Goal: Communication & Community: Answer question/provide support

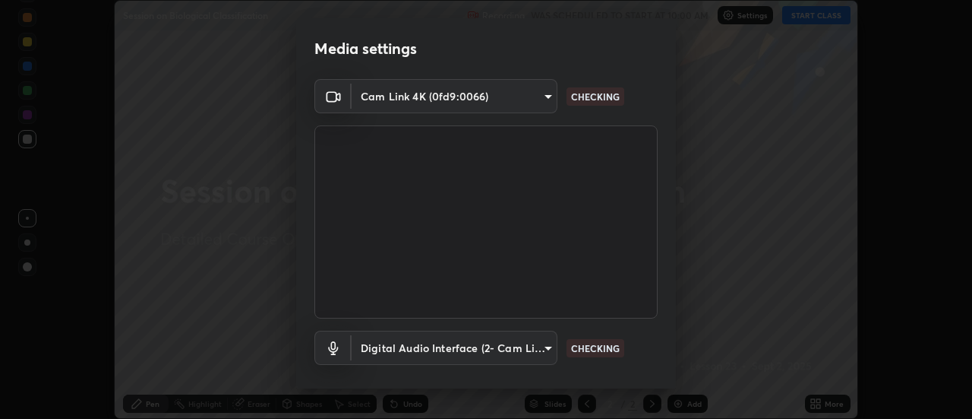
scroll to position [80, 0]
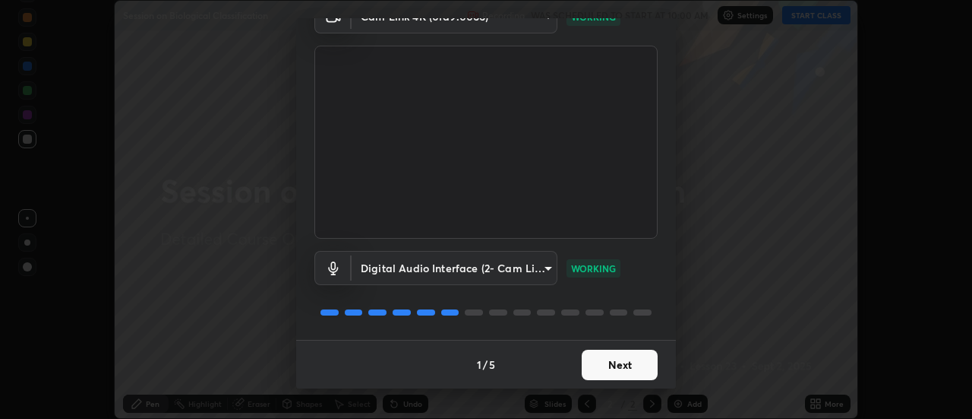
click at [615, 365] on button "Next" at bounding box center [620, 364] width 76 height 30
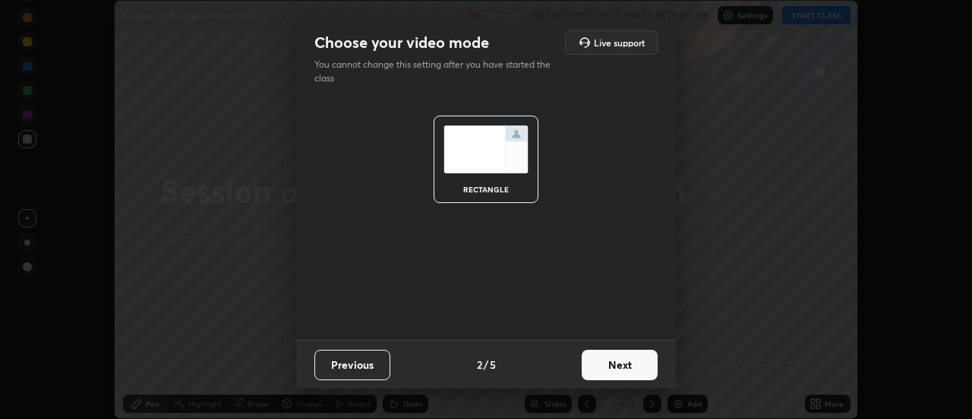
scroll to position [0, 0]
click at [614, 365] on button "Next" at bounding box center [620, 364] width 76 height 30
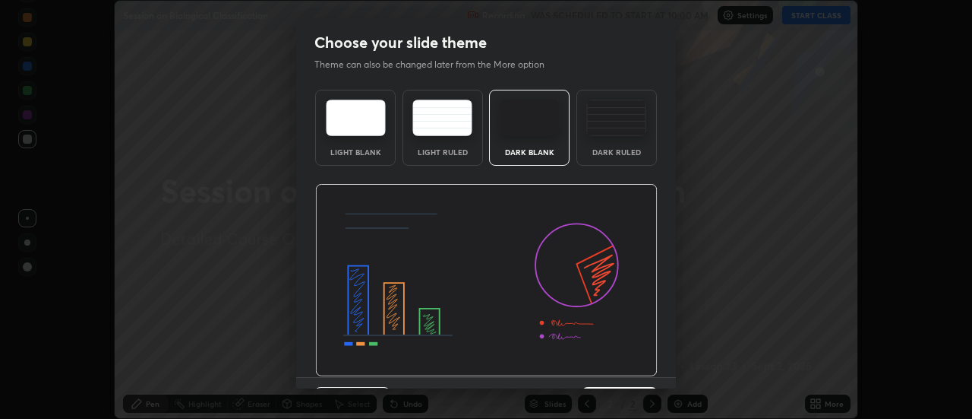
scroll to position [37, 0]
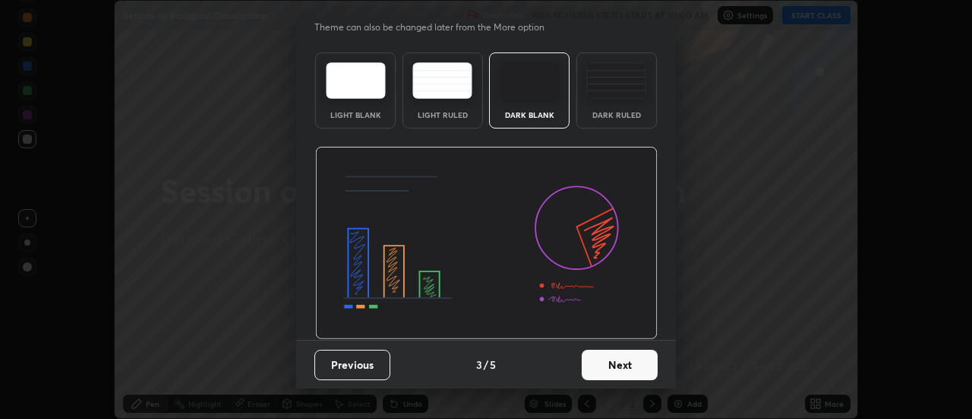
click at [615, 372] on button "Next" at bounding box center [620, 364] width 76 height 30
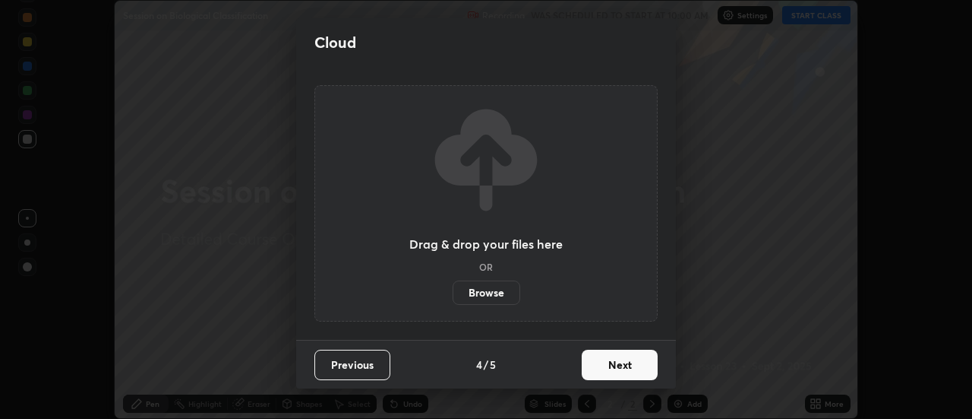
click at [619, 365] on button "Next" at bounding box center [620, 364] width 76 height 30
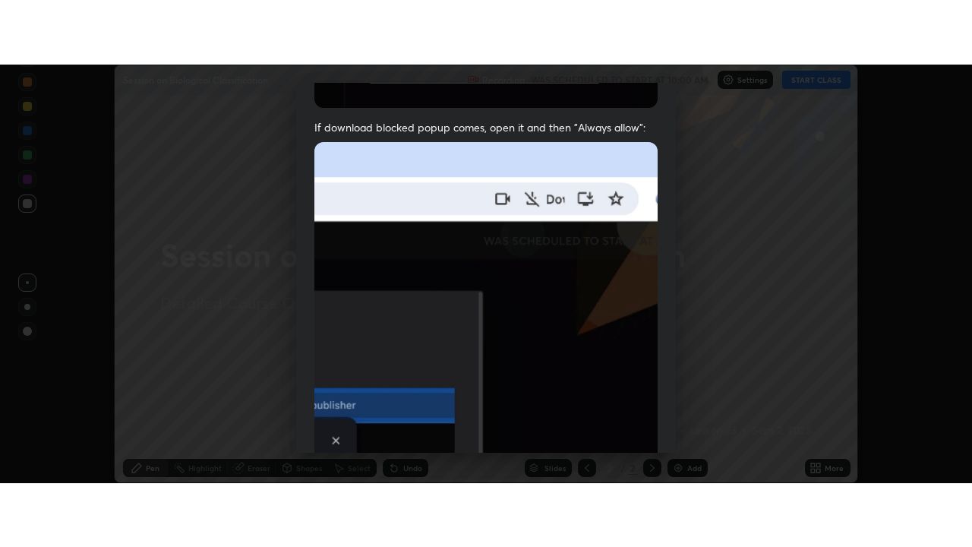
scroll to position [390, 0]
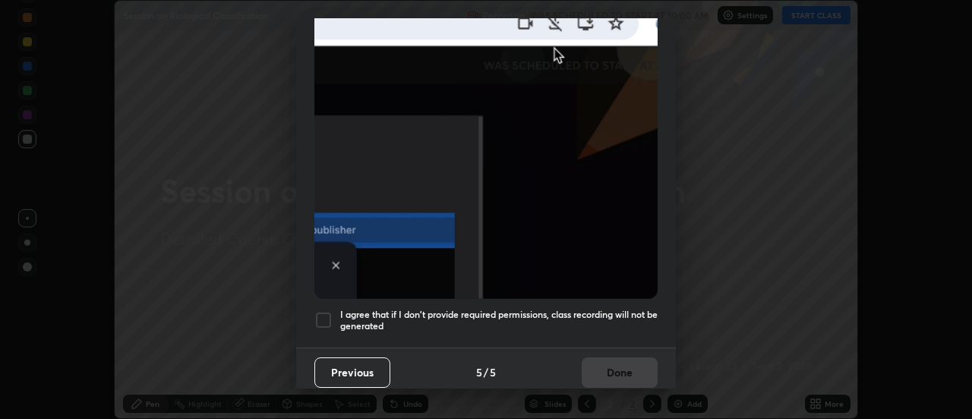
click at [326, 315] on div at bounding box center [323, 320] width 18 height 18
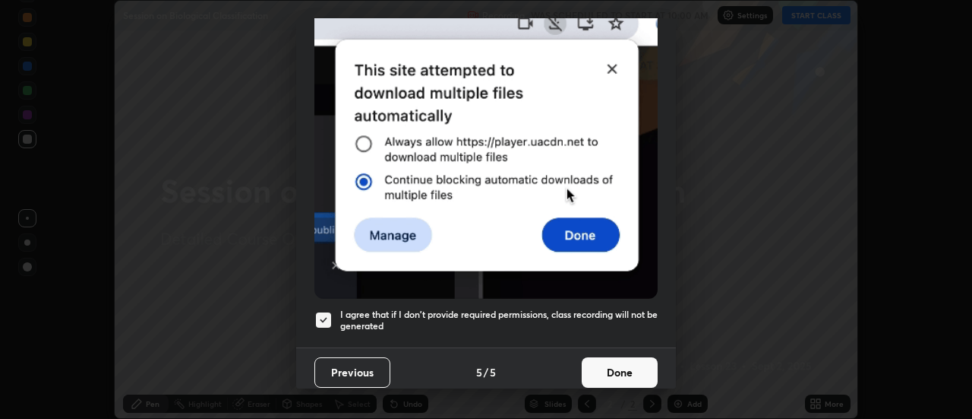
click at [611, 359] on button "Done" at bounding box center [620, 372] width 76 height 30
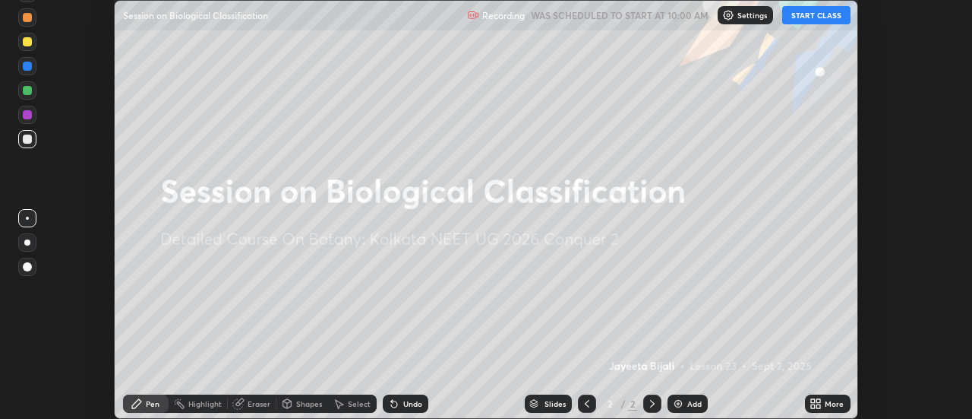
click at [816, 14] on button "START CLASS" at bounding box center [816, 15] width 68 height 18
click at [679, 406] on img at bounding box center [678, 403] width 12 height 12
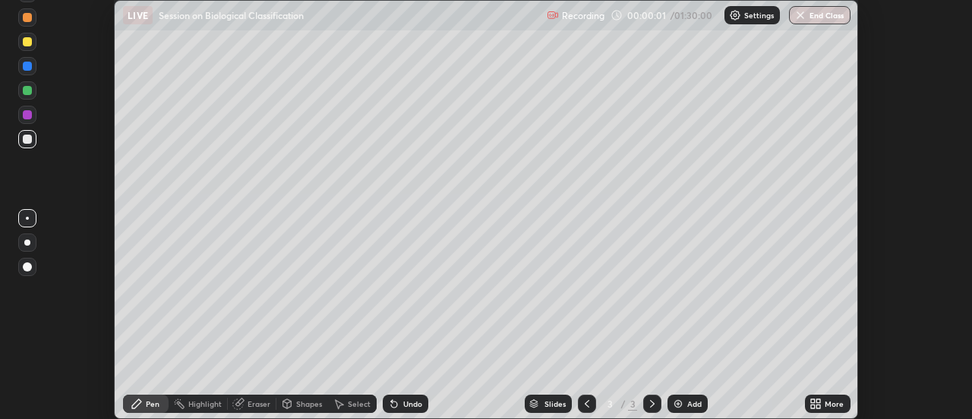
click at [819, 400] on icon at bounding box center [819, 401] width 4 height 4
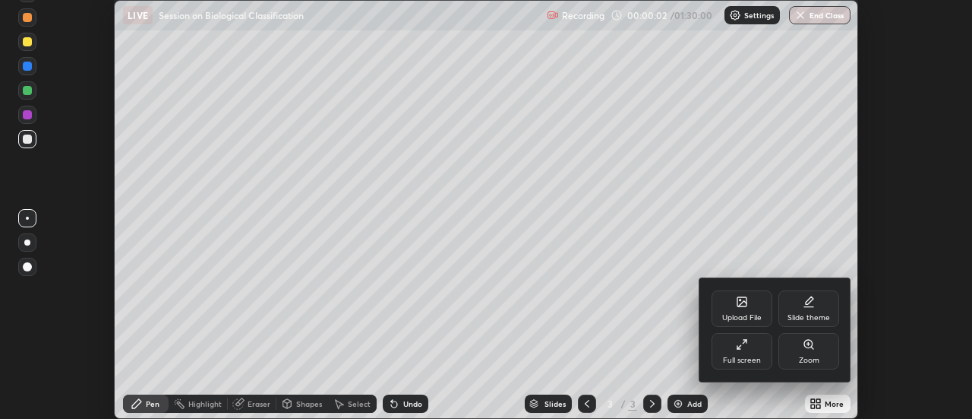
click at [741, 350] on div "Full screen" at bounding box center [742, 351] width 61 height 36
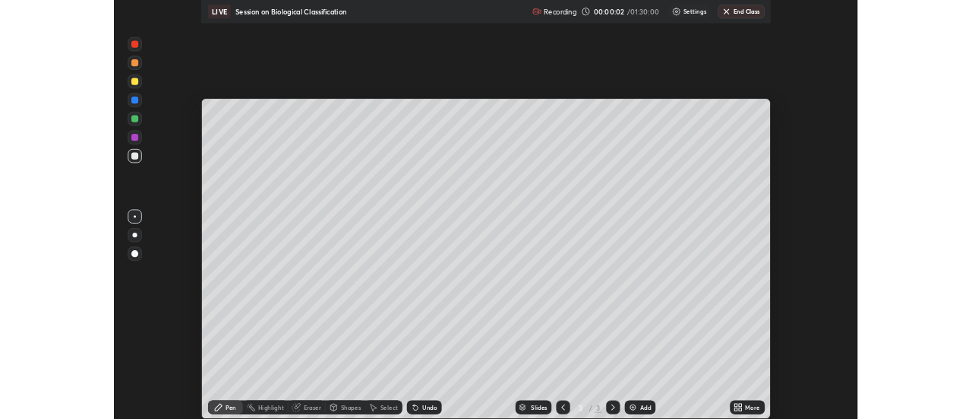
scroll to position [547, 972]
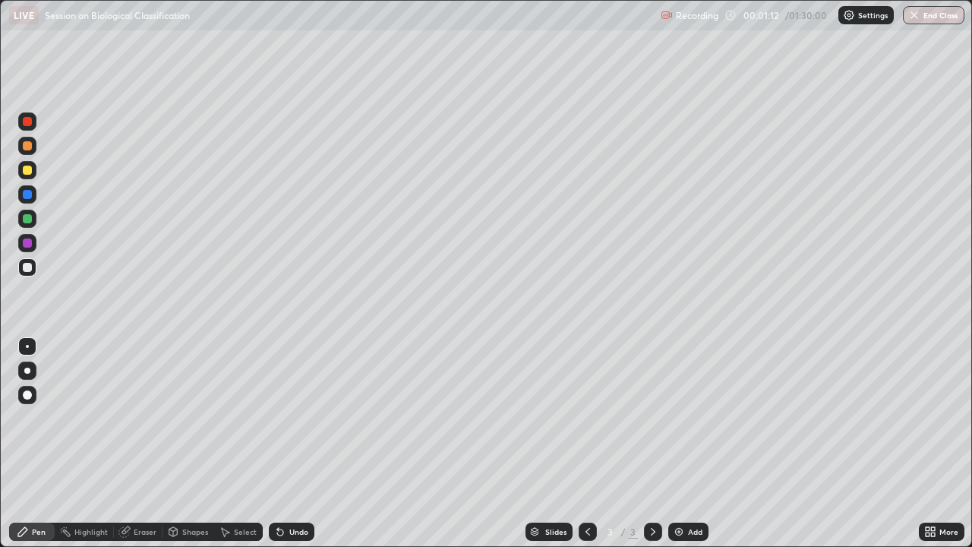
click at [26, 372] on div at bounding box center [27, 371] width 6 height 6
click at [24, 217] on div at bounding box center [27, 218] width 9 height 9
click at [289, 418] on div "Undo" at bounding box center [298, 532] width 19 height 8
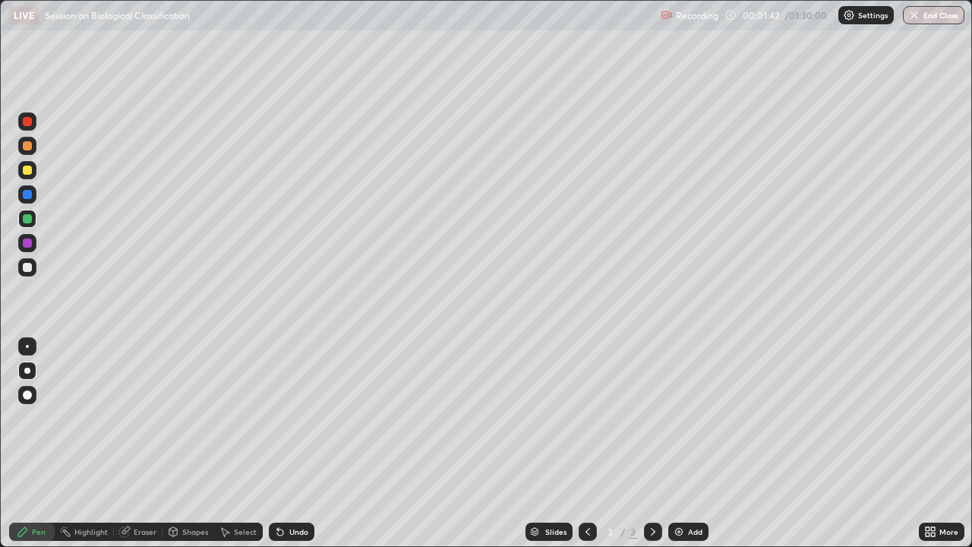
click at [24, 267] on div at bounding box center [27, 267] width 9 height 9
click at [34, 347] on div at bounding box center [27, 346] width 18 height 18
click at [31, 143] on div at bounding box center [27, 145] width 9 height 9
click at [22, 263] on div at bounding box center [27, 267] width 18 height 18
click at [283, 418] on icon at bounding box center [280, 532] width 12 height 12
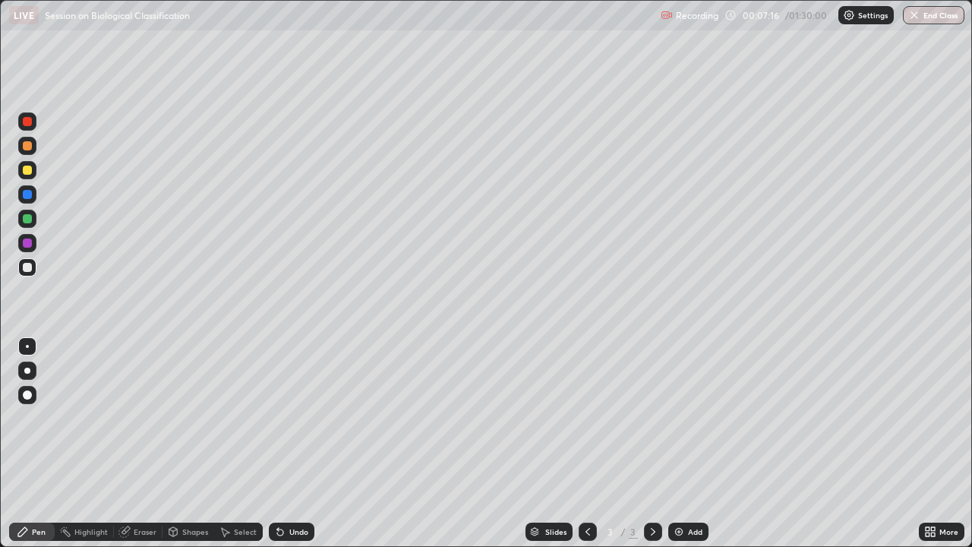
click at [280, 418] on icon at bounding box center [280, 532] width 6 height 6
click at [278, 418] on icon at bounding box center [280, 532] width 6 height 6
click at [280, 418] on icon at bounding box center [280, 532] width 12 height 12
click at [278, 418] on icon at bounding box center [280, 532] width 6 height 6
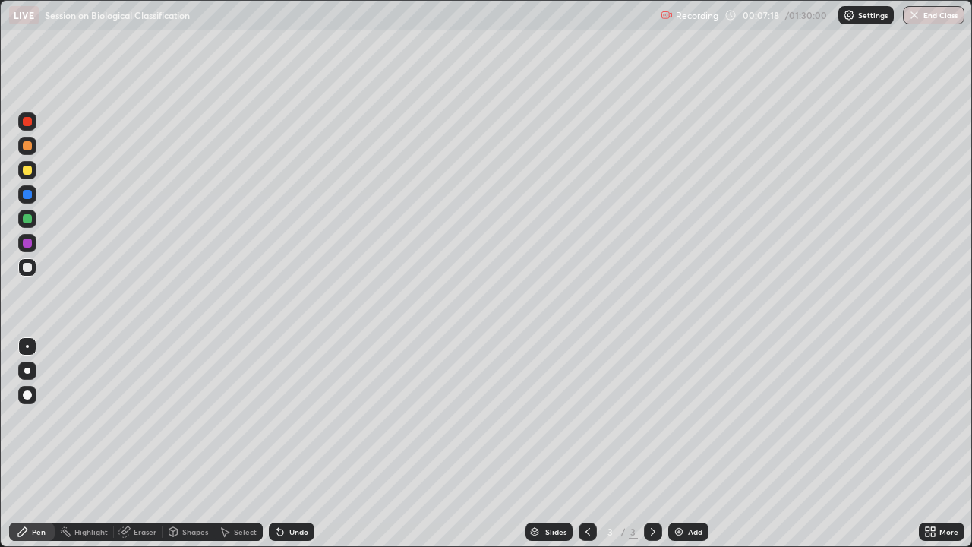
click at [278, 418] on icon at bounding box center [280, 532] width 6 height 6
click at [27, 170] on div at bounding box center [27, 170] width 9 height 9
click at [24, 214] on div at bounding box center [27, 219] width 18 height 18
click at [278, 418] on icon at bounding box center [280, 532] width 6 height 6
click at [24, 270] on div at bounding box center [27, 267] width 9 height 9
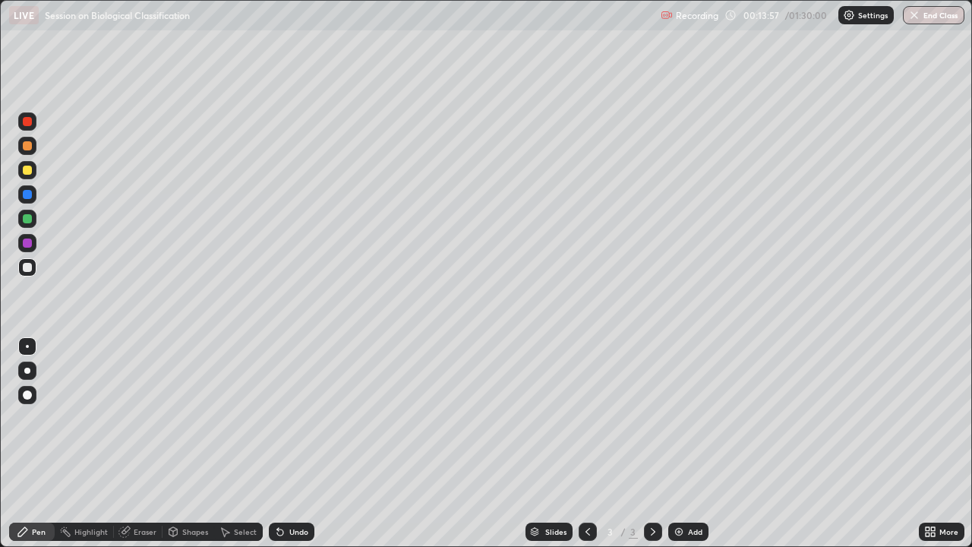
click at [283, 418] on div "Undo" at bounding box center [292, 532] width 46 height 18
click at [292, 418] on div "Undo" at bounding box center [298, 532] width 19 height 8
click at [289, 418] on div "Undo" at bounding box center [298, 532] width 19 height 8
click at [290, 418] on div "Undo" at bounding box center [298, 532] width 19 height 8
click at [289, 418] on div "Undo" at bounding box center [298, 532] width 19 height 8
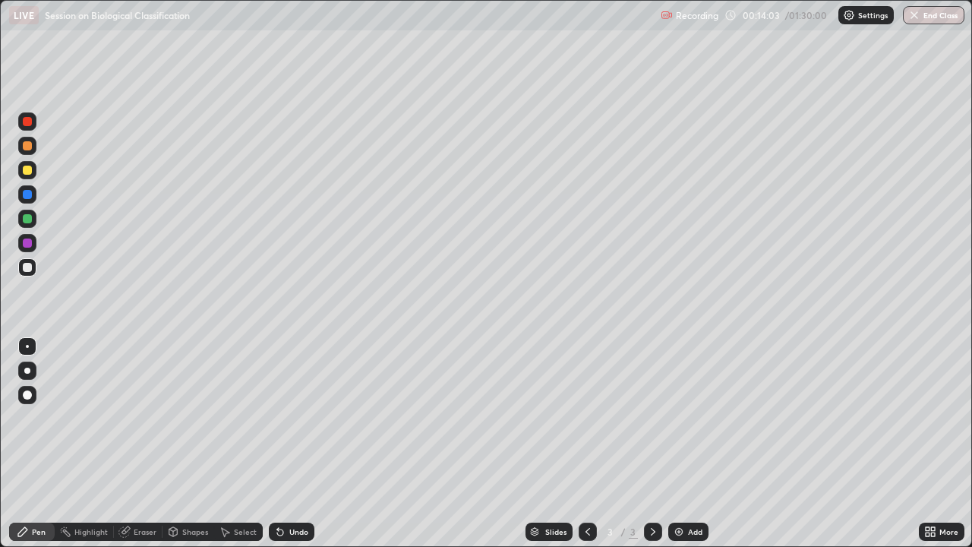
click at [293, 418] on div "Undo" at bounding box center [298, 532] width 19 height 8
click at [292, 418] on div "Undo" at bounding box center [298, 532] width 19 height 8
click at [27, 169] on div at bounding box center [27, 170] width 9 height 9
click at [278, 418] on icon at bounding box center [280, 532] width 6 height 6
click at [285, 418] on div "Undo" at bounding box center [292, 532] width 46 height 18
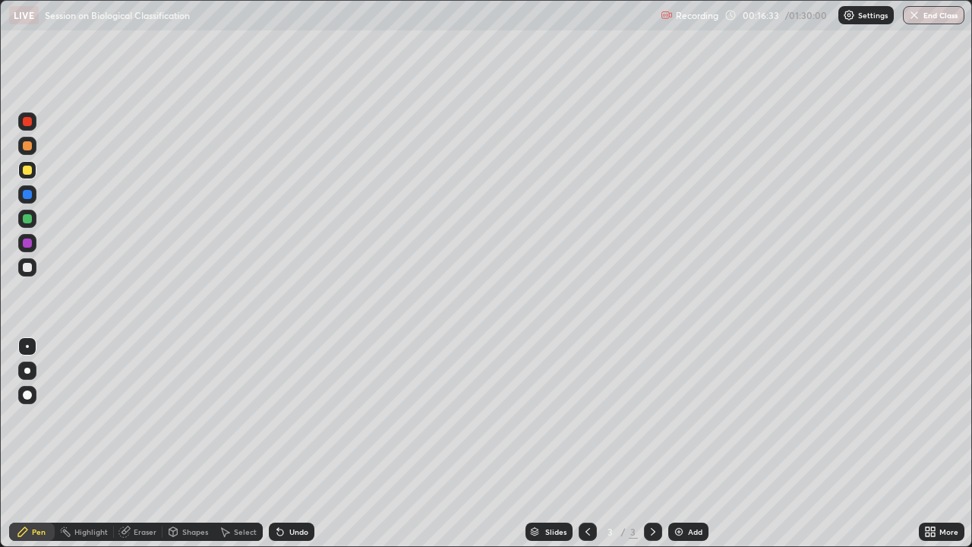
click at [286, 418] on div "Undo" at bounding box center [292, 532] width 46 height 18
click at [24, 218] on div at bounding box center [27, 218] width 9 height 9
click at [678, 418] on img at bounding box center [679, 532] width 12 height 12
click at [285, 418] on div "Undo" at bounding box center [292, 532] width 46 height 18
click at [286, 418] on div "Undo" at bounding box center [292, 532] width 46 height 18
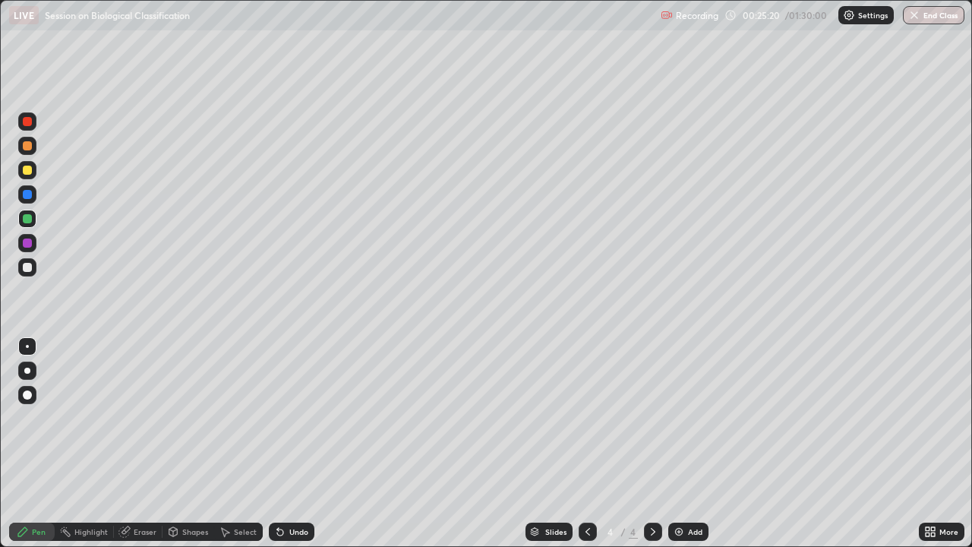
click at [25, 371] on div at bounding box center [27, 371] width 6 height 6
click at [28, 274] on div at bounding box center [27, 267] width 18 height 18
click at [27, 349] on div at bounding box center [27, 346] width 18 height 18
click at [143, 418] on div "Eraser" at bounding box center [145, 532] width 23 height 8
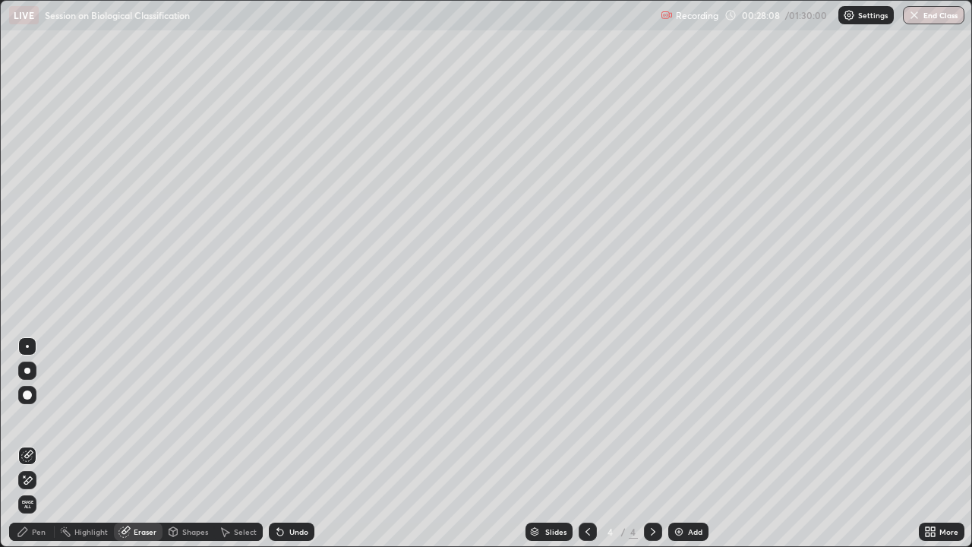
click at [30, 418] on div "Pen" at bounding box center [32, 532] width 46 height 18
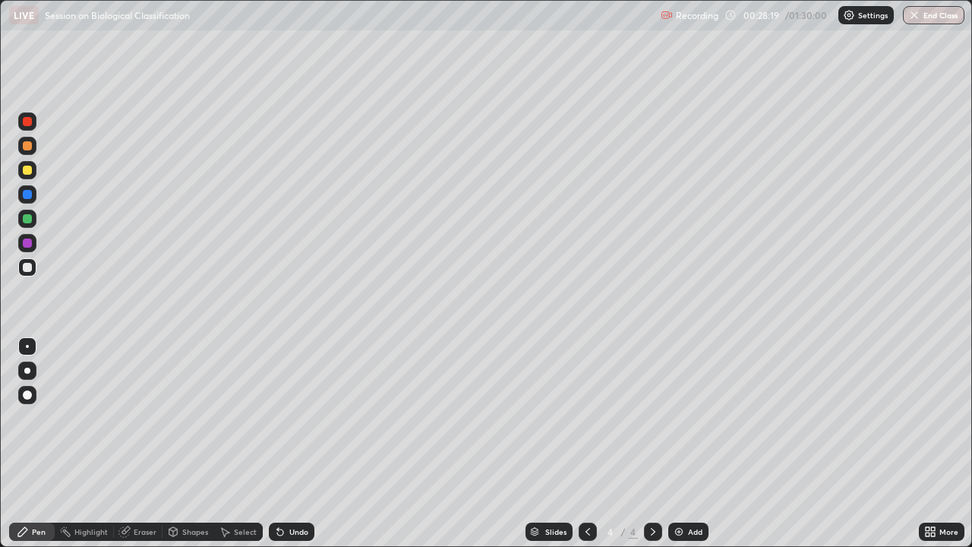
click at [25, 167] on div at bounding box center [27, 170] width 9 height 9
click at [28, 268] on div at bounding box center [27, 267] width 9 height 9
click at [284, 418] on div "Undo" at bounding box center [292, 532] width 46 height 18
click at [27, 170] on div at bounding box center [27, 170] width 9 height 9
click at [237, 418] on div "Select" at bounding box center [245, 532] width 23 height 8
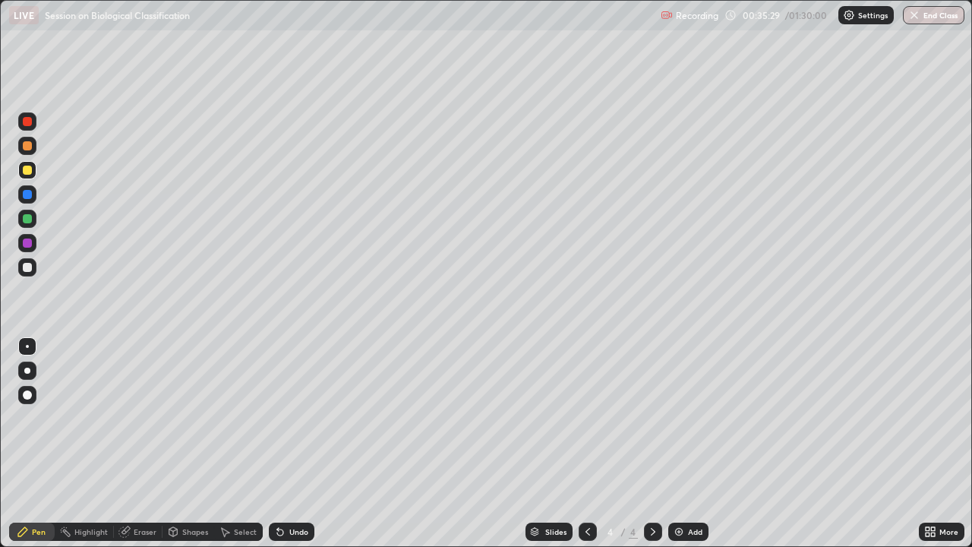
click at [237, 418] on div "Select" at bounding box center [238, 532] width 49 height 18
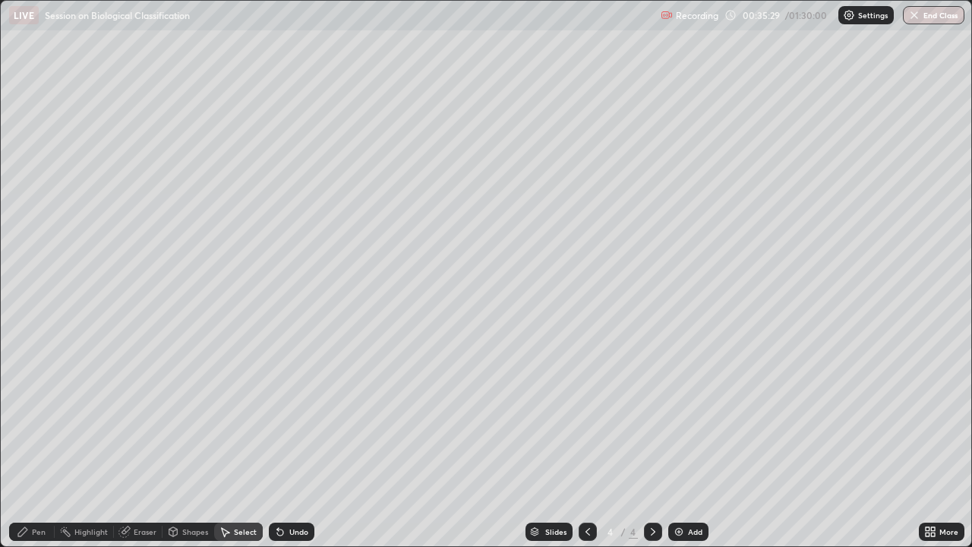
click at [242, 418] on div "0 ° Undo Copy Duplicate Duplicate to new slide Delete" at bounding box center [486, 273] width 971 height 545
click at [248, 418] on div "0 ° Undo Copy Duplicate Duplicate to new slide Delete" at bounding box center [486, 273] width 971 height 545
click at [229, 418] on div "0 ° Undo Copy Duplicate Duplicate to new slide Delete" at bounding box center [486, 273] width 971 height 545
click at [233, 418] on div "0 ° Undo Copy Duplicate Duplicate to new slide Delete" at bounding box center [486, 273] width 971 height 545
click at [224, 418] on div "0 ° Undo Copy Duplicate Duplicate to new slide Delete" at bounding box center [486, 273] width 971 height 545
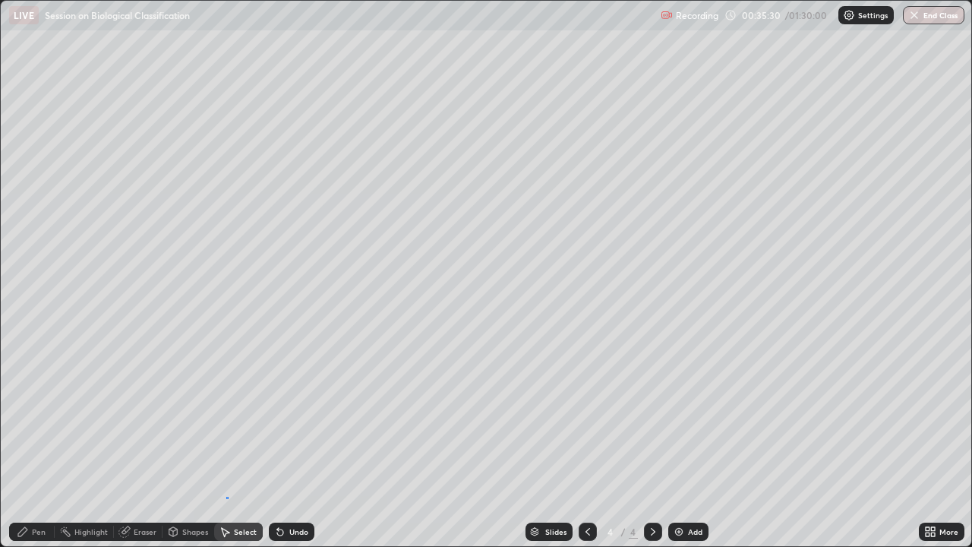
click at [220, 418] on div "Select" at bounding box center [238, 532] width 49 height 30
click at [704, 290] on div "0 ° Undo Copy Duplicate Duplicate to new slide Delete" at bounding box center [486, 273] width 971 height 545
click at [695, 293] on div "0 ° Undo Copy Duplicate Duplicate to new slide Delete" at bounding box center [486, 273] width 971 height 545
click at [30, 418] on div "Pen" at bounding box center [32, 532] width 46 height 18
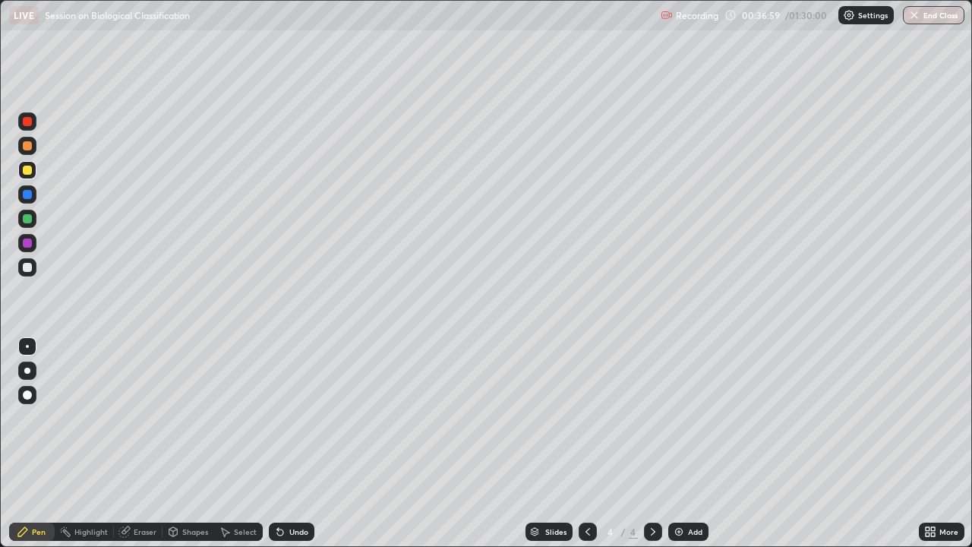
click at [225, 418] on icon at bounding box center [225, 532] width 12 height 12
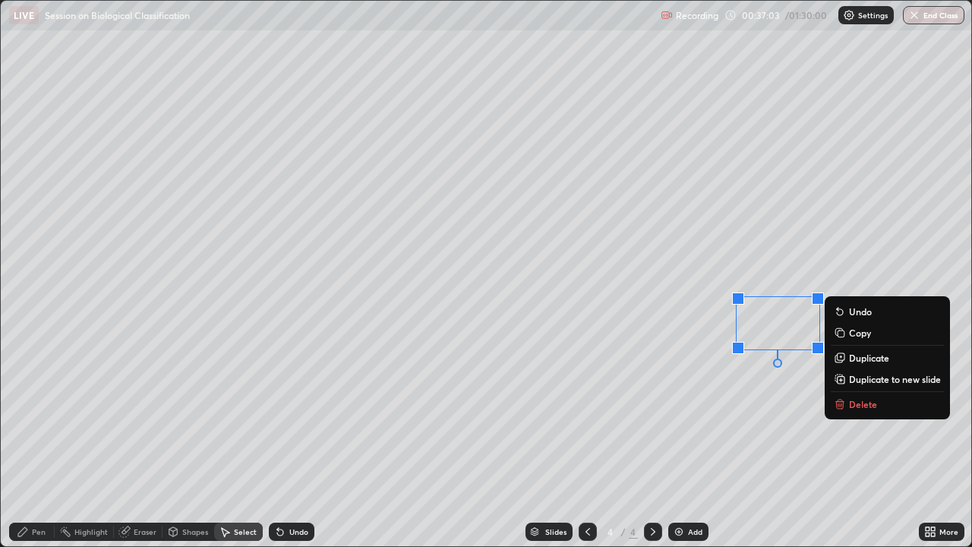
click at [836, 317] on button "Undo" at bounding box center [887, 311] width 113 height 18
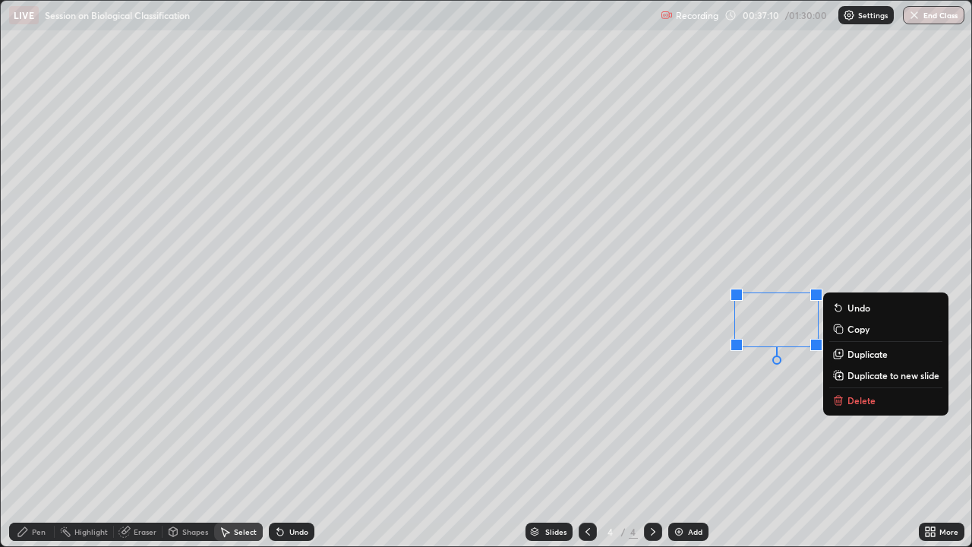
click at [804, 418] on div "0 ° Undo Copy Duplicate Duplicate to new slide Delete" at bounding box center [486, 273] width 971 height 545
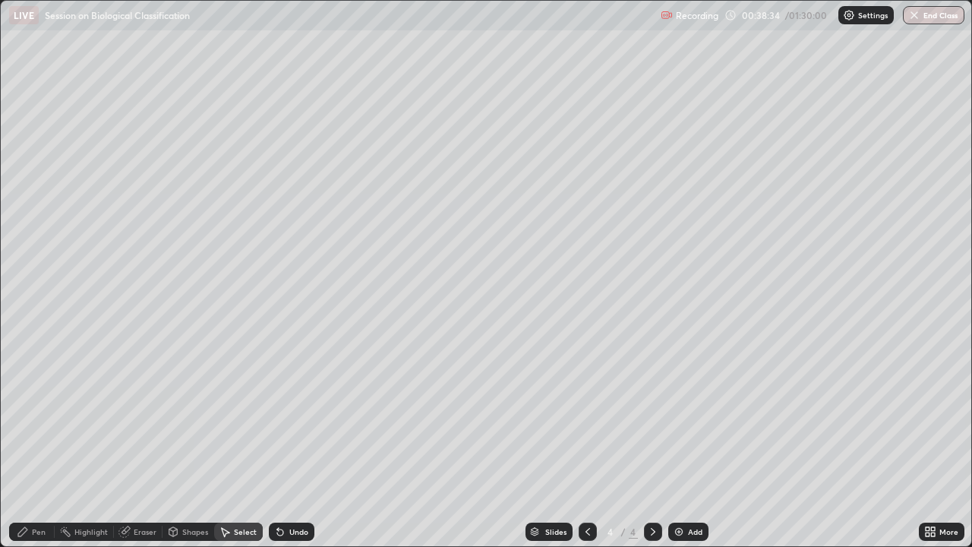
click at [38, 418] on div "Pen" at bounding box center [39, 532] width 14 height 8
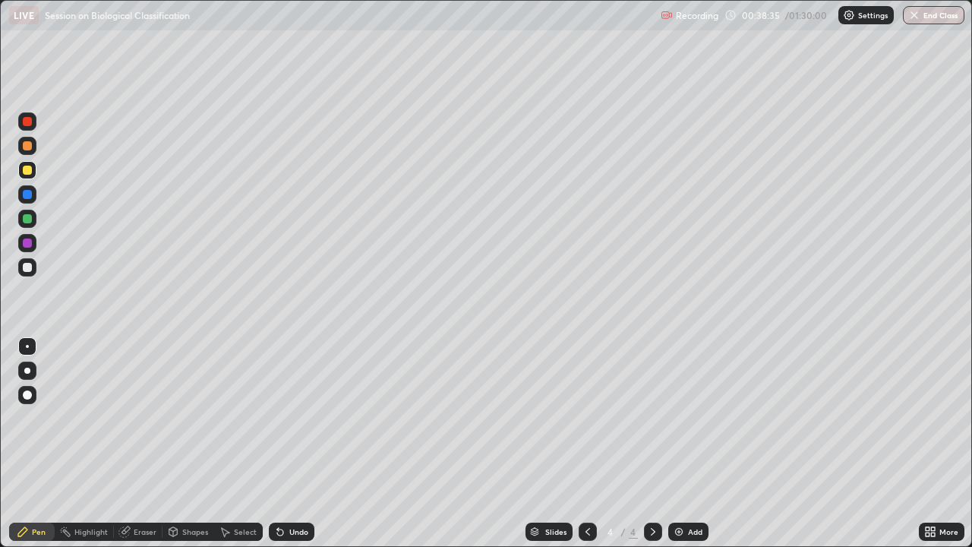
click at [27, 147] on div at bounding box center [27, 145] width 9 height 9
click at [277, 418] on icon at bounding box center [280, 532] width 6 height 6
click at [289, 418] on div "Undo" at bounding box center [292, 532] width 46 height 18
click at [36, 418] on div "Pen" at bounding box center [39, 532] width 14 height 8
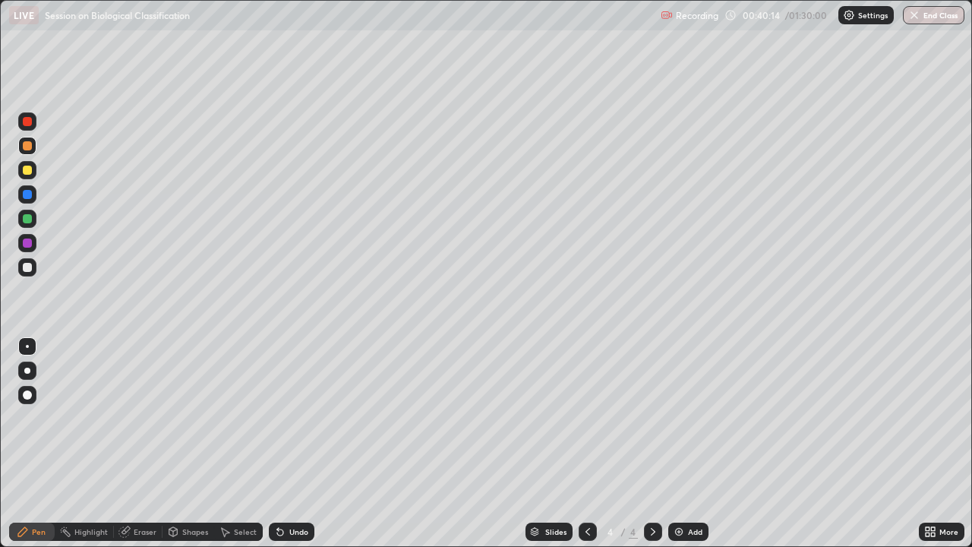
click at [39, 418] on div "Pen" at bounding box center [39, 532] width 14 height 8
click at [43, 418] on div "Pen" at bounding box center [39, 532] width 14 height 8
click at [40, 418] on div "Pen" at bounding box center [39, 532] width 14 height 8
click at [284, 418] on div "Undo" at bounding box center [292, 532] width 46 height 18
click at [280, 418] on icon at bounding box center [280, 532] width 6 height 6
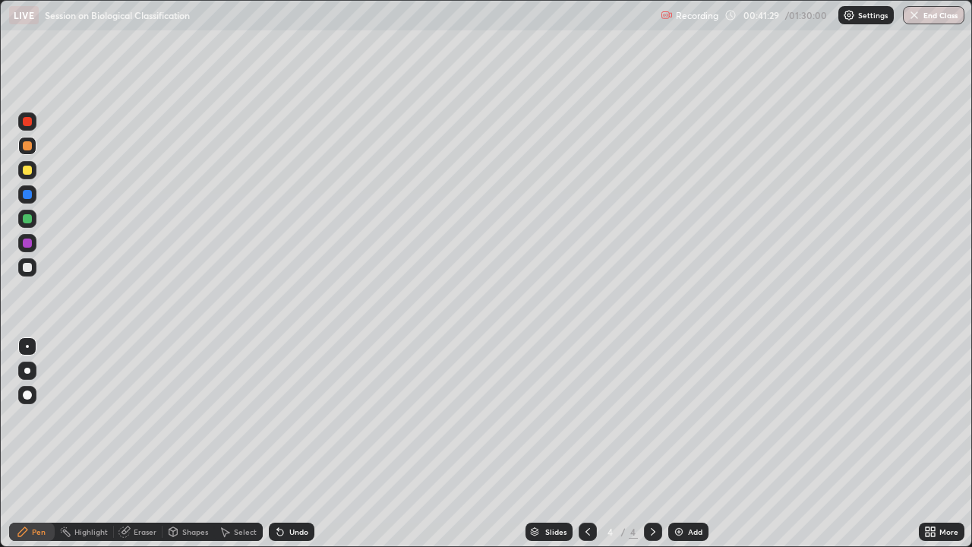
click at [27, 267] on div at bounding box center [27, 267] width 9 height 9
click at [129, 418] on icon at bounding box center [124, 532] width 12 height 12
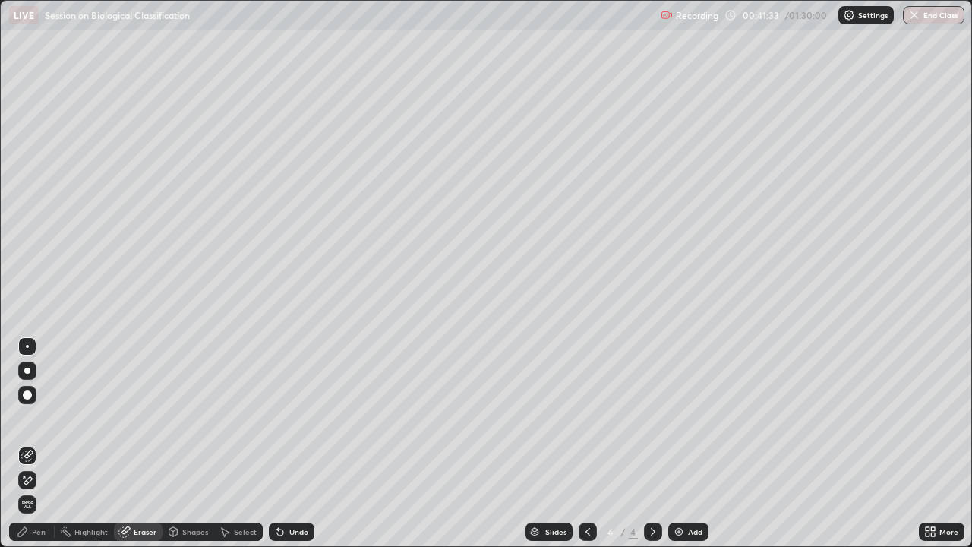
click at [42, 418] on div "Pen" at bounding box center [39, 532] width 14 height 8
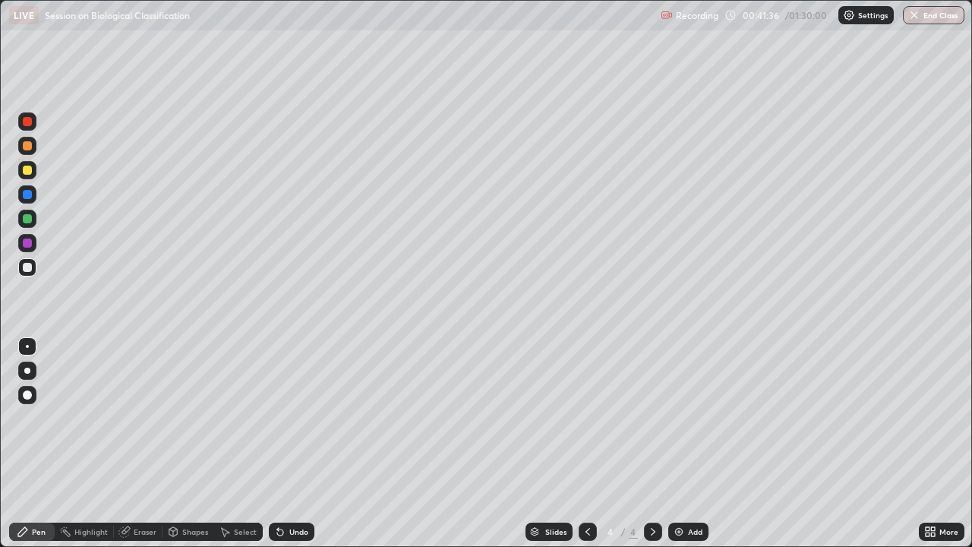
click at [220, 418] on div "Select" at bounding box center [238, 532] width 49 height 30
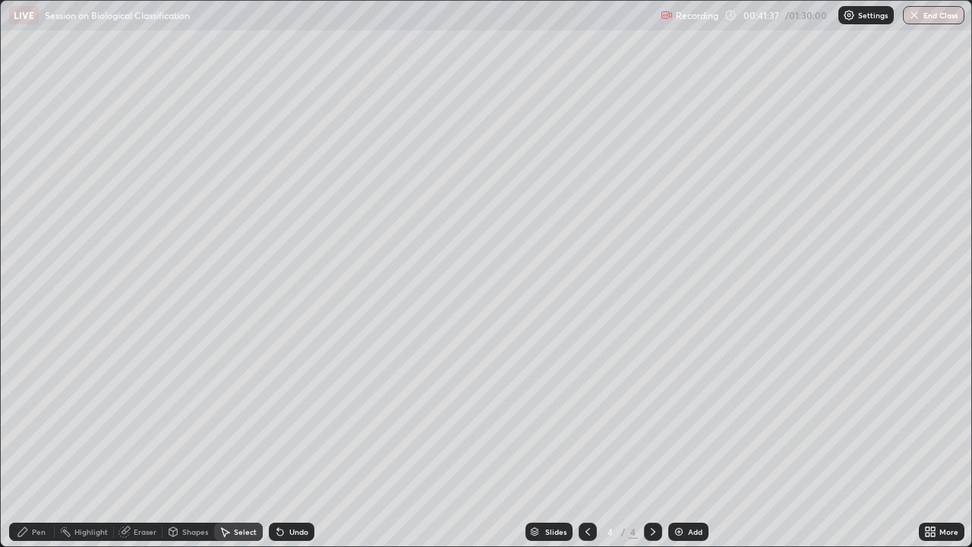
click at [37, 418] on div "Pen" at bounding box center [39, 532] width 14 height 8
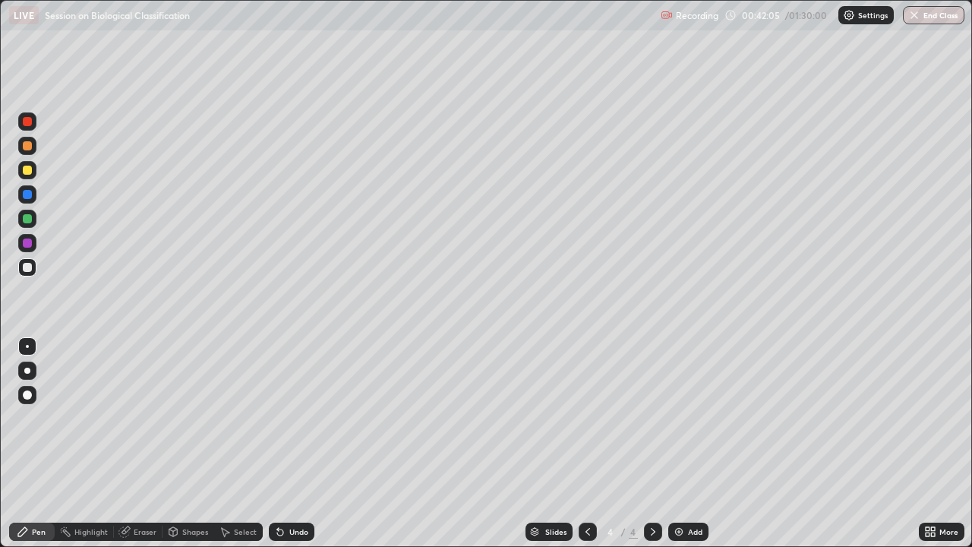
click at [234, 418] on div "Select" at bounding box center [245, 532] width 23 height 8
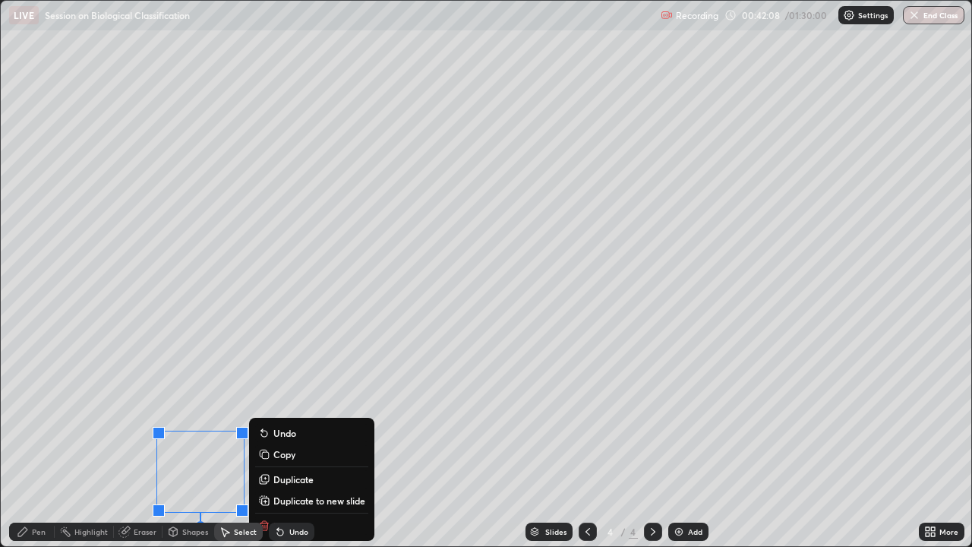
click at [265, 418] on div "Undo" at bounding box center [289, 532] width 52 height 30
click at [270, 418] on div "Undo" at bounding box center [292, 532] width 46 height 18
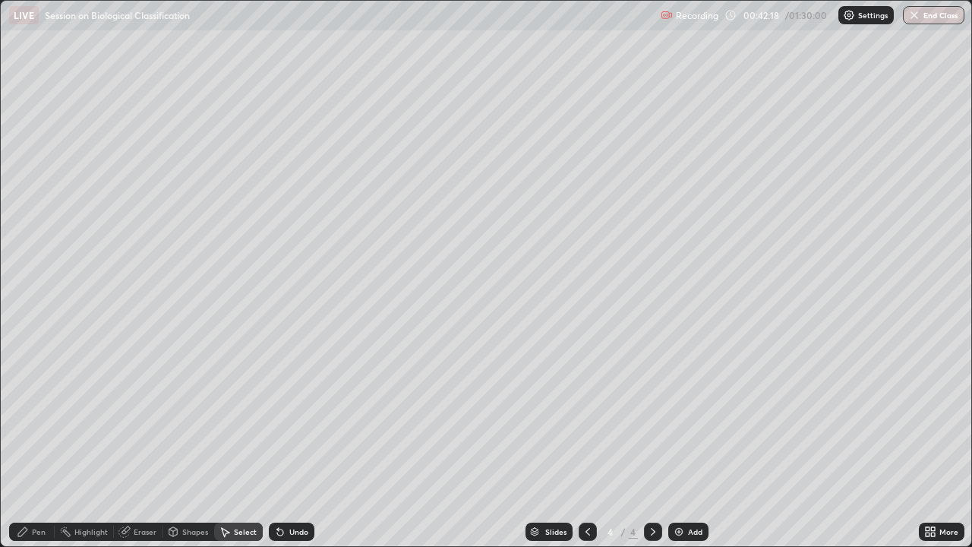
click at [143, 418] on div "Eraser" at bounding box center [145, 532] width 23 height 8
click at [31, 418] on div "Pen" at bounding box center [32, 532] width 46 height 18
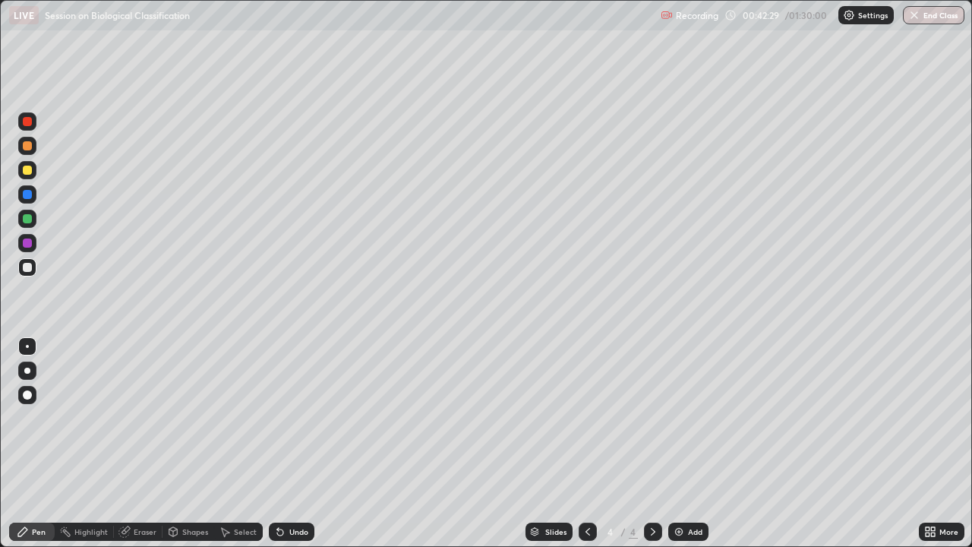
click at [289, 418] on div "Undo" at bounding box center [292, 532] width 46 height 18
click at [30, 150] on div at bounding box center [27, 145] width 9 height 9
click at [289, 418] on div "Undo" at bounding box center [298, 532] width 19 height 8
click at [278, 418] on icon at bounding box center [280, 532] width 6 height 6
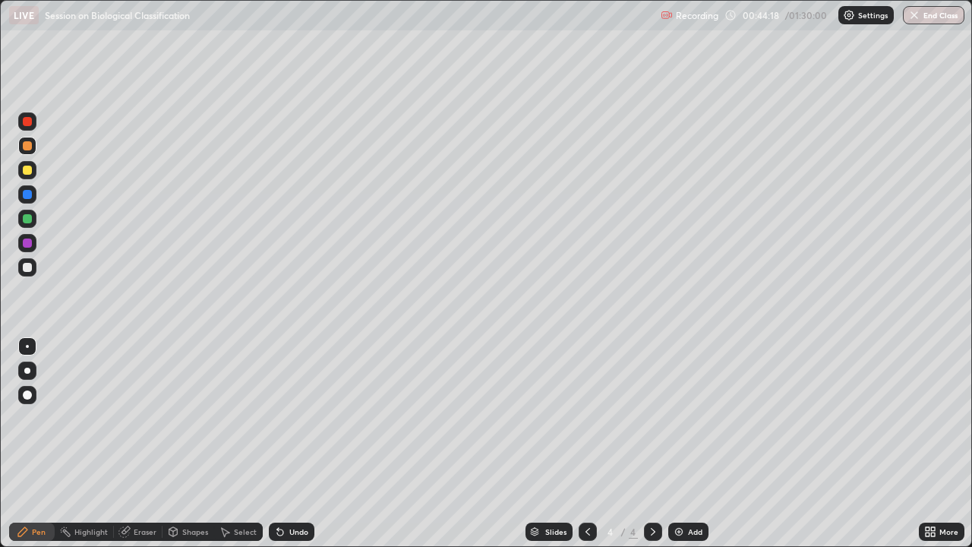
click at [283, 418] on icon at bounding box center [280, 532] width 12 height 12
click at [284, 418] on div "Undo" at bounding box center [292, 532] width 46 height 18
click at [679, 30] on div "Recording" at bounding box center [690, 16] width 58 height 30
click at [686, 21] on div "Recording" at bounding box center [690, 16] width 58 height 30
click at [687, 22] on div "Recording" at bounding box center [690, 16] width 58 height 30
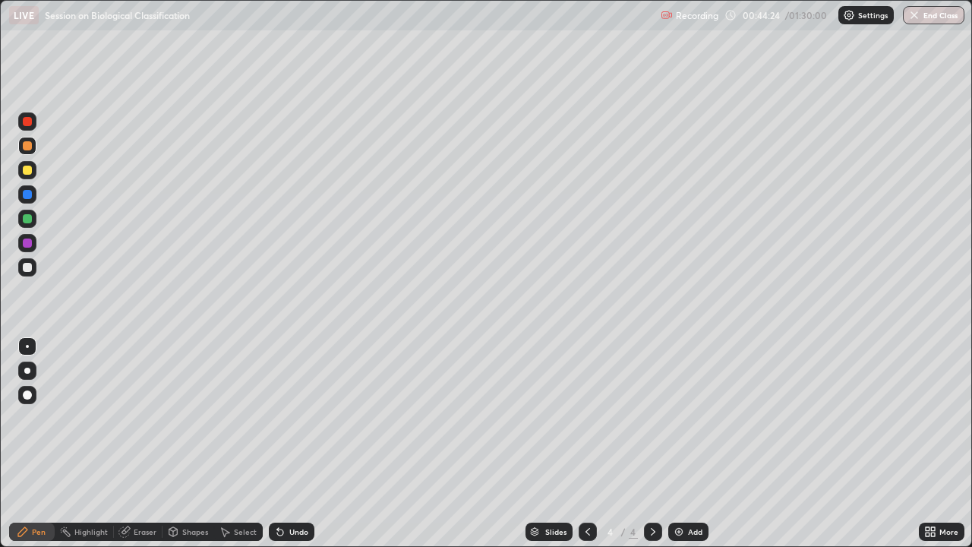
click at [687, 27] on div "Recording" at bounding box center [690, 16] width 58 height 30
click at [692, 27] on div "Recording" at bounding box center [690, 16] width 58 height 30
click at [686, 28] on div "Recording" at bounding box center [690, 16] width 58 height 30
click at [30, 245] on div at bounding box center [27, 243] width 9 height 9
click at [277, 418] on icon at bounding box center [280, 532] width 6 height 6
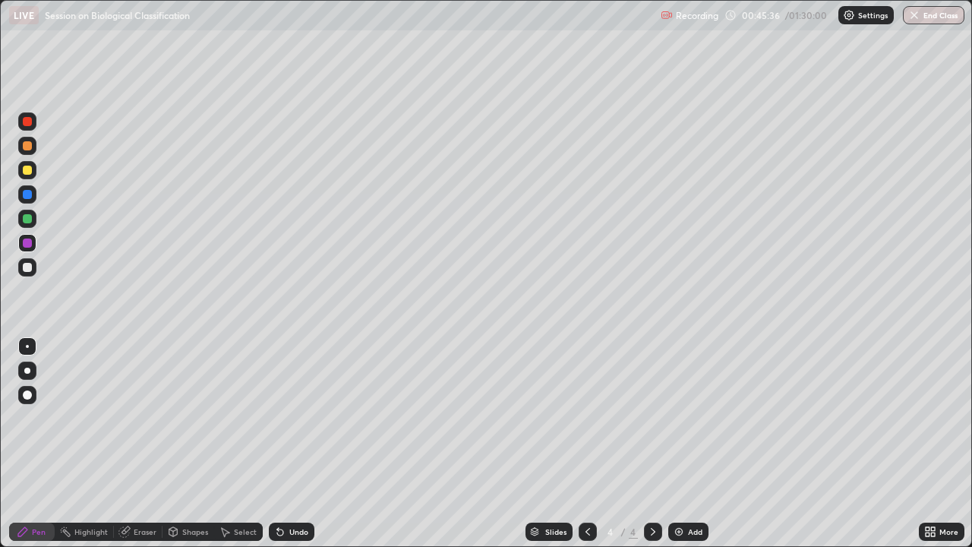
click at [277, 418] on icon at bounding box center [280, 532] width 6 height 6
click at [279, 418] on icon at bounding box center [280, 532] width 12 height 12
click at [278, 418] on icon at bounding box center [280, 532] width 6 height 6
click at [678, 418] on img at bounding box center [679, 532] width 12 height 12
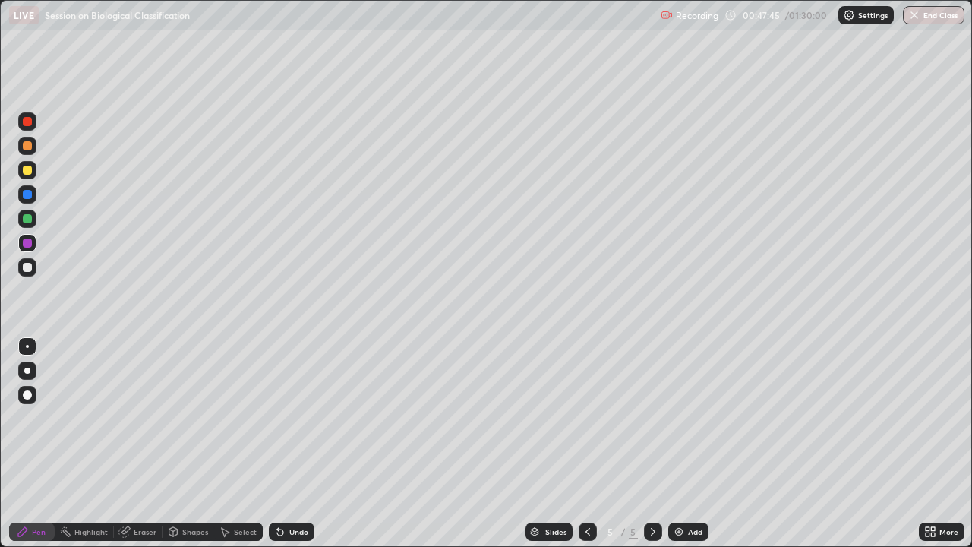
click at [26, 371] on div at bounding box center [27, 371] width 6 height 6
click at [27, 267] on div at bounding box center [27, 267] width 9 height 9
click at [589, 418] on icon at bounding box center [588, 532] width 12 height 12
click at [652, 418] on icon at bounding box center [653, 532] width 12 height 12
click at [141, 418] on div "Eraser" at bounding box center [145, 532] width 23 height 8
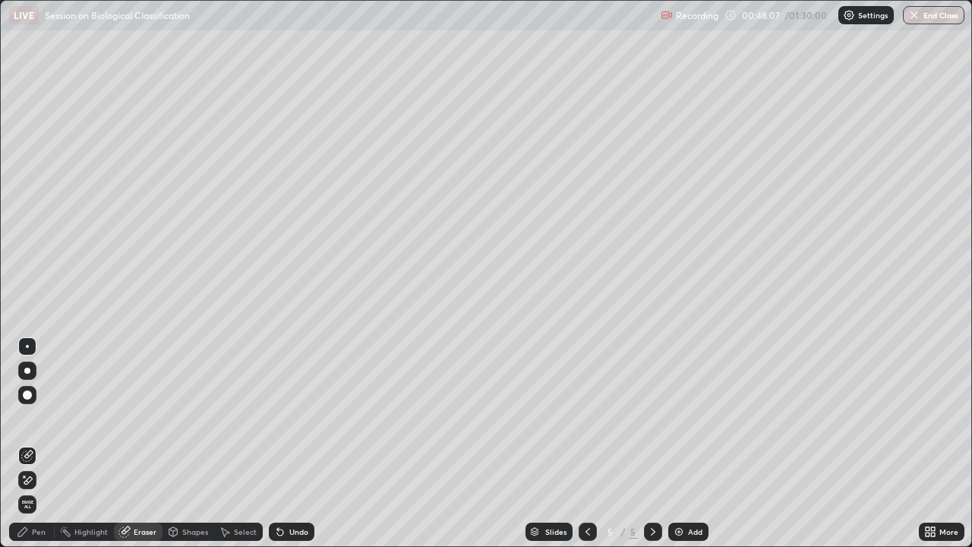
click at [20, 418] on icon at bounding box center [22, 531] width 9 height 9
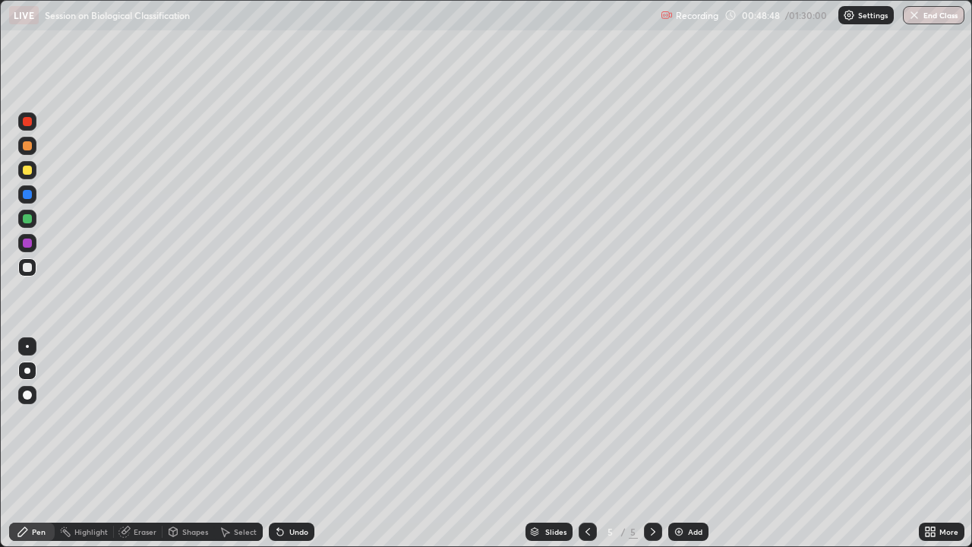
click at [289, 418] on div "Undo" at bounding box center [298, 532] width 19 height 8
click at [281, 418] on icon at bounding box center [280, 532] width 6 height 6
click at [289, 418] on div "Undo" at bounding box center [298, 532] width 19 height 8
click at [283, 418] on icon at bounding box center [280, 532] width 12 height 12
click at [27, 346] on div at bounding box center [27, 346] width 3 height 3
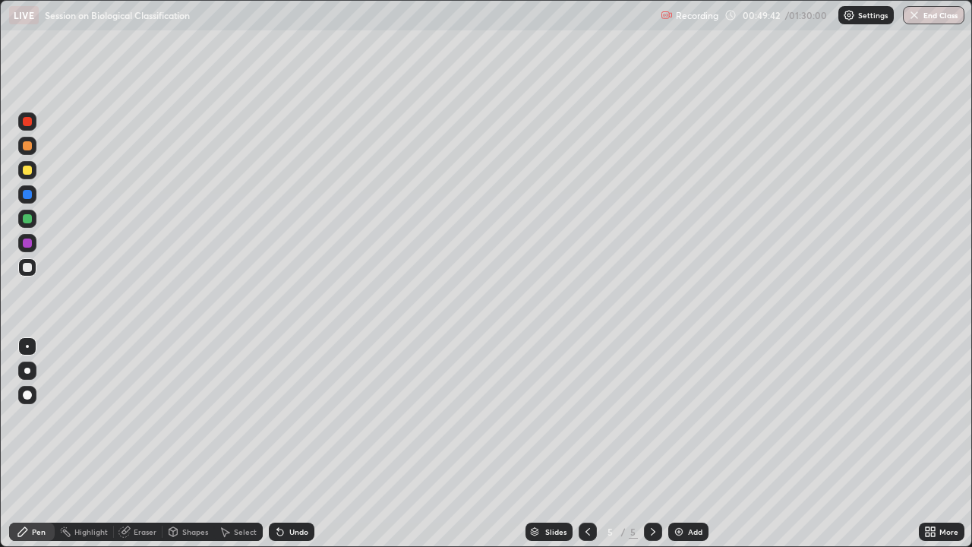
click at [28, 170] on div at bounding box center [27, 170] width 9 height 9
click at [27, 269] on div at bounding box center [27, 267] width 9 height 9
click at [239, 418] on div "Select" at bounding box center [245, 532] width 23 height 8
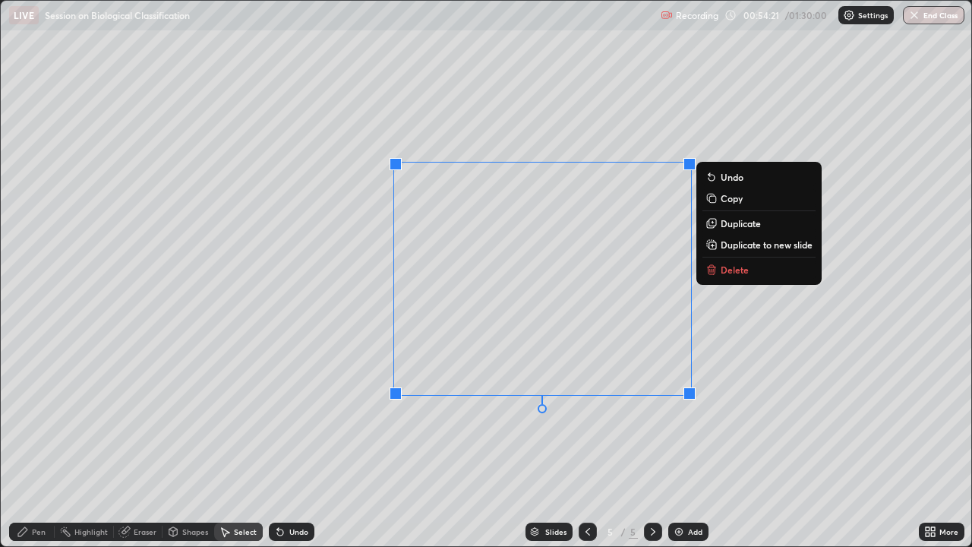
click at [750, 418] on div "0 ° Undo Copy Duplicate Duplicate to new slide Delete" at bounding box center [486, 273] width 971 height 545
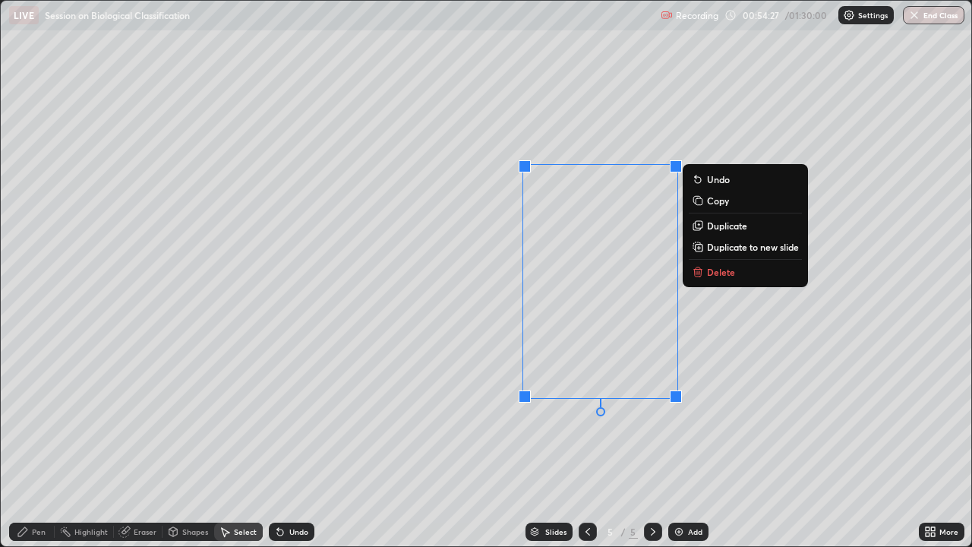
click at [472, 406] on div "0 ° Undo Copy Duplicate Duplicate to new slide Delete" at bounding box center [486, 273] width 971 height 545
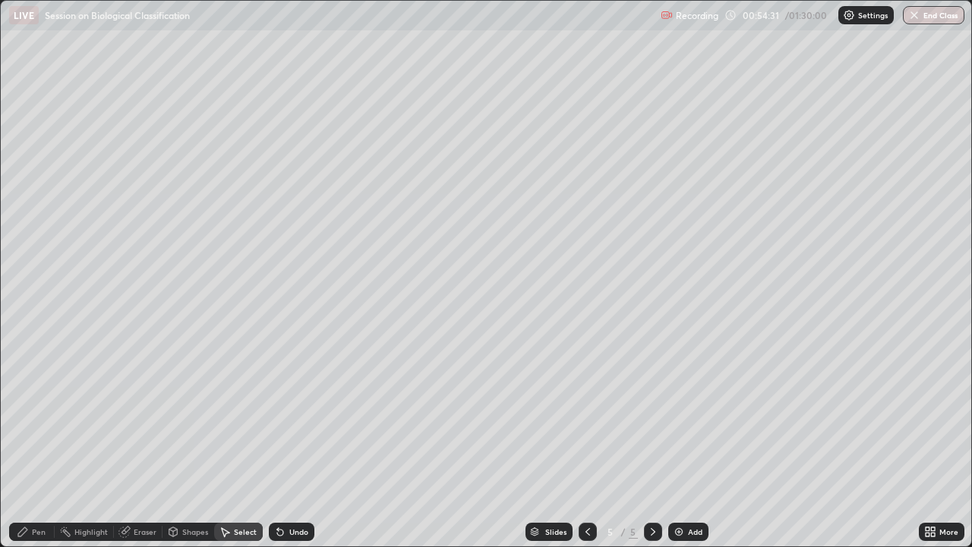
click at [39, 418] on div "Pen" at bounding box center [39, 532] width 14 height 8
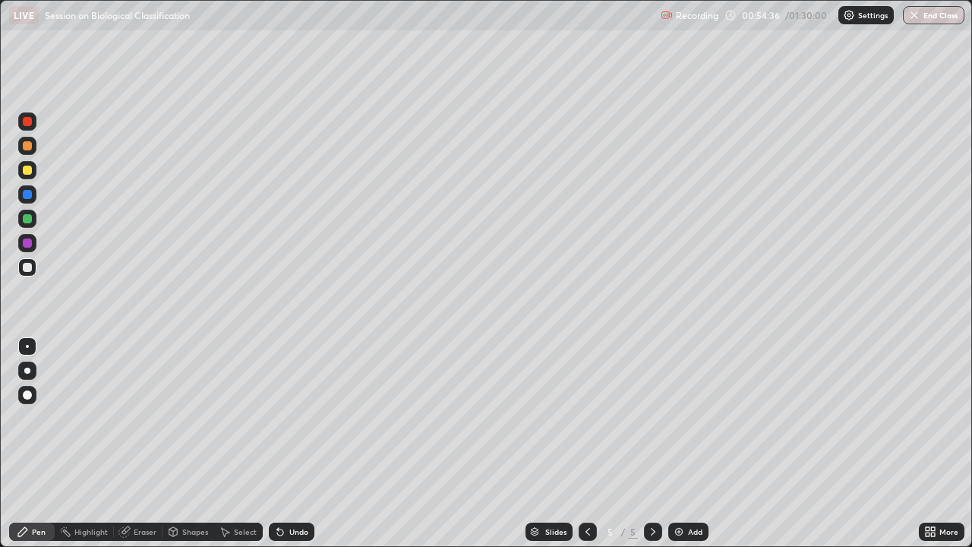
click at [131, 418] on div "Eraser" at bounding box center [138, 532] width 49 height 18
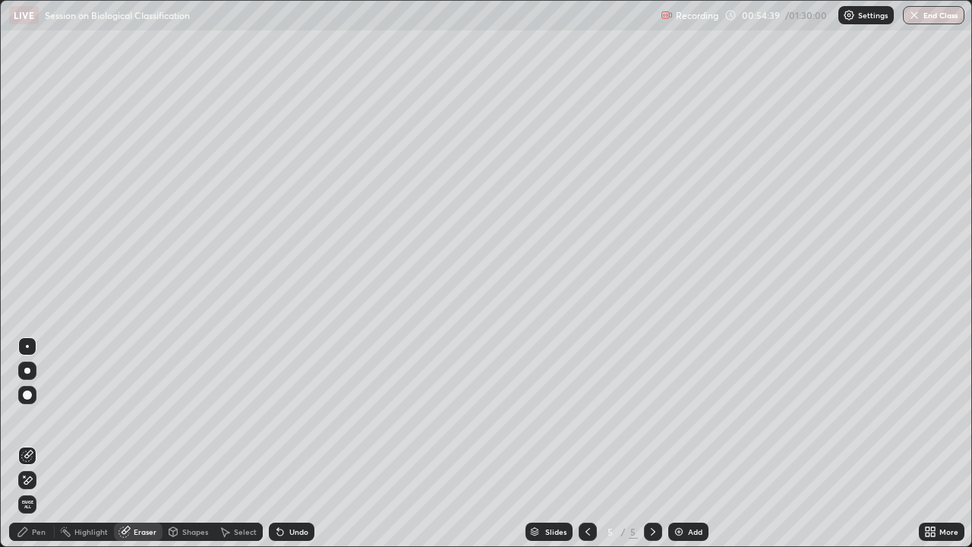
click at [41, 418] on div "Pen" at bounding box center [39, 532] width 14 height 8
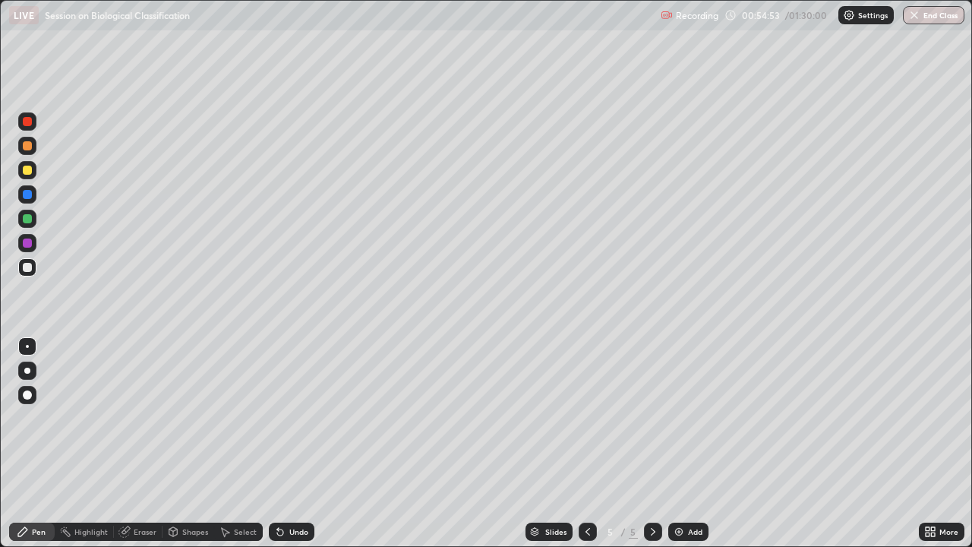
click at [87, 418] on div "Highlight" at bounding box center [90, 532] width 33 height 8
click at [33, 418] on div "Pen" at bounding box center [39, 532] width 14 height 8
click at [244, 418] on div "Select" at bounding box center [245, 532] width 23 height 8
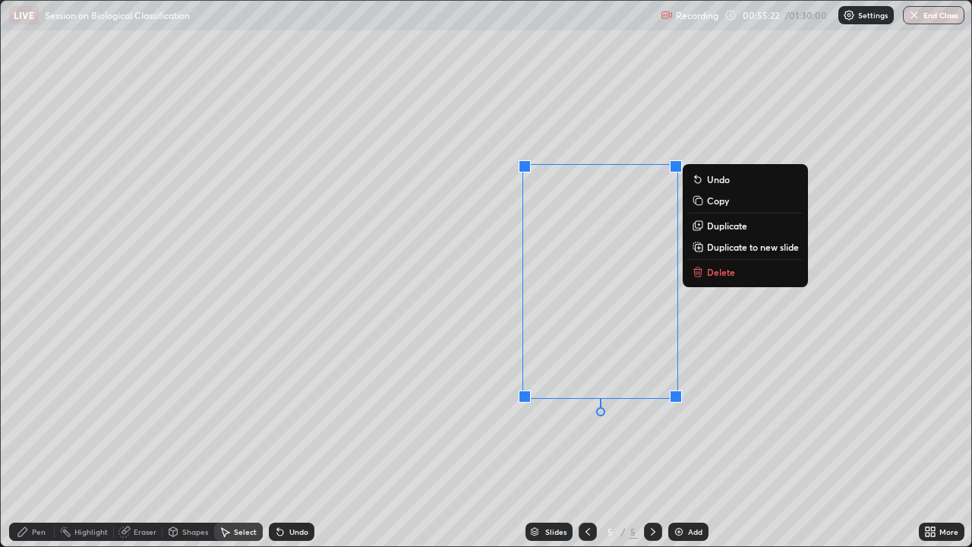
click at [368, 177] on div "0 ° Undo Copy Duplicate Duplicate to new slide Delete" at bounding box center [486, 273] width 971 height 545
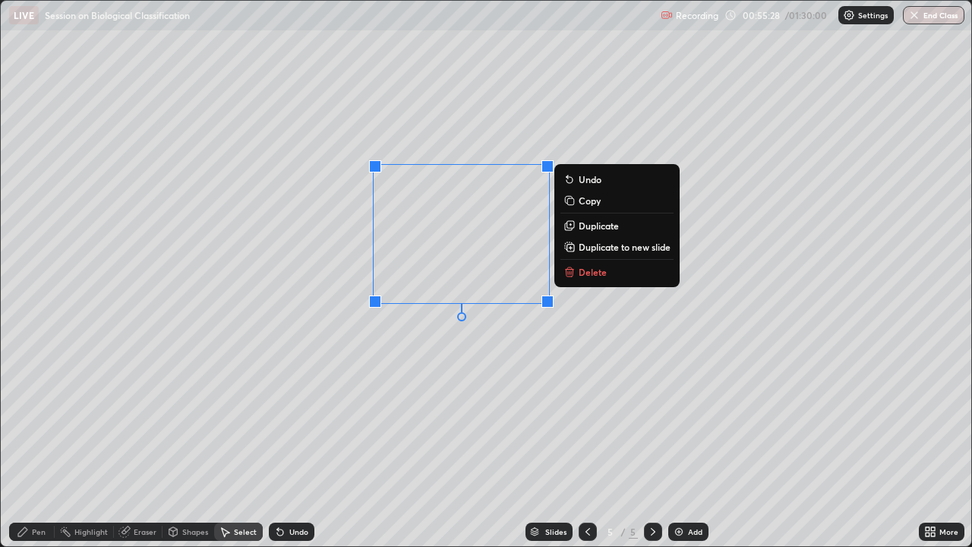
click at [450, 381] on div "0 ° Undo Copy Duplicate Duplicate to new slide Delete" at bounding box center [486, 273] width 971 height 545
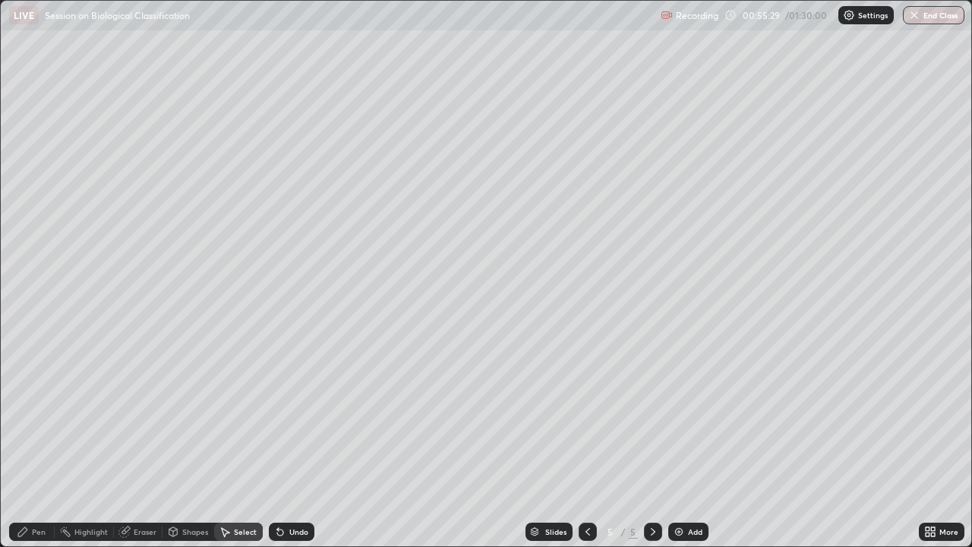
click at [23, 418] on div "Pen" at bounding box center [32, 532] width 46 height 18
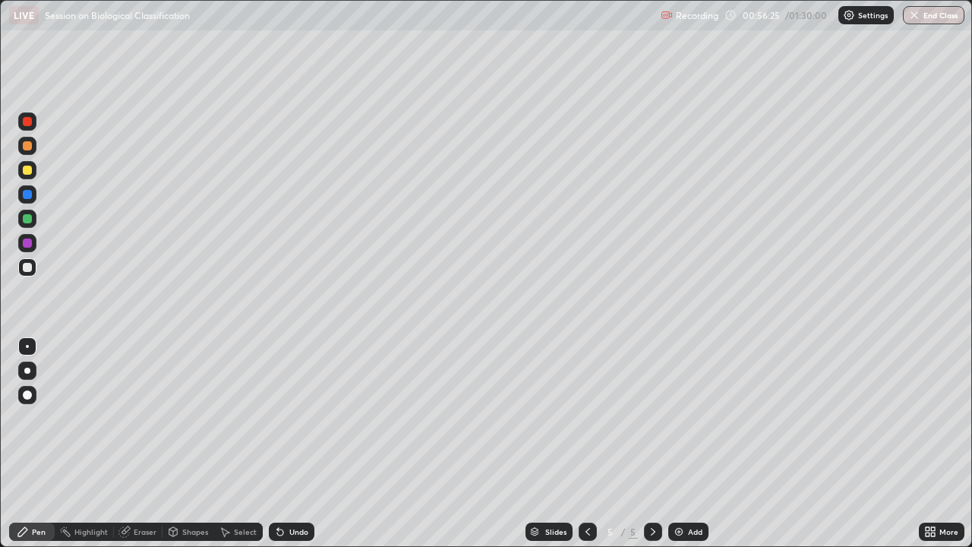
click at [130, 418] on div "Eraser" at bounding box center [138, 532] width 49 height 18
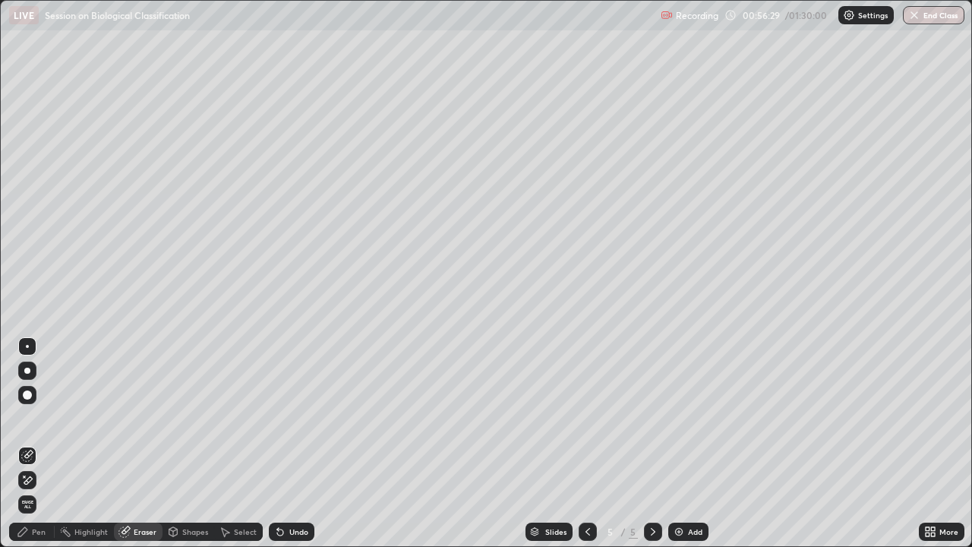
click at [21, 418] on icon at bounding box center [22, 531] width 9 height 9
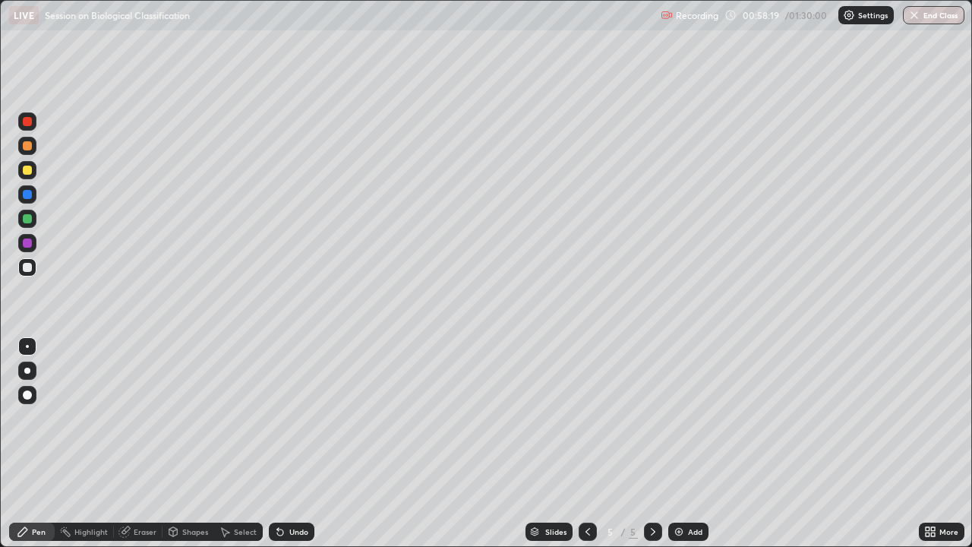
click at [648, 418] on div at bounding box center [653, 532] width 18 height 30
click at [289, 418] on div "Undo" at bounding box center [298, 532] width 19 height 8
click at [35, 175] on div at bounding box center [27, 170] width 18 height 18
click at [678, 418] on img at bounding box center [679, 532] width 12 height 12
click at [25, 371] on div at bounding box center [27, 371] width 6 height 6
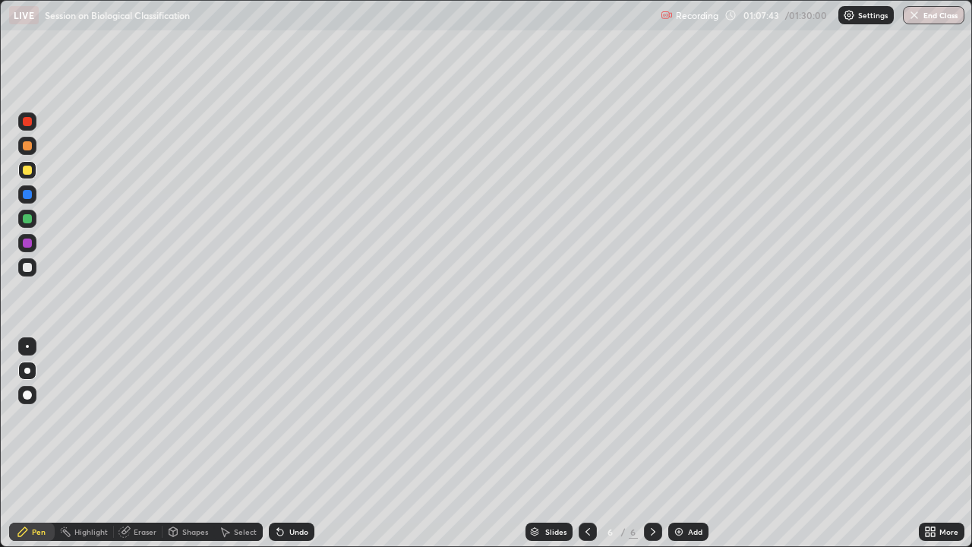
click at [25, 267] on div at bounding box center [27, 267] width 9 height 9
click at [134, 418] on div "Eraser" at bounding box center [145, 532] width 23 height 8
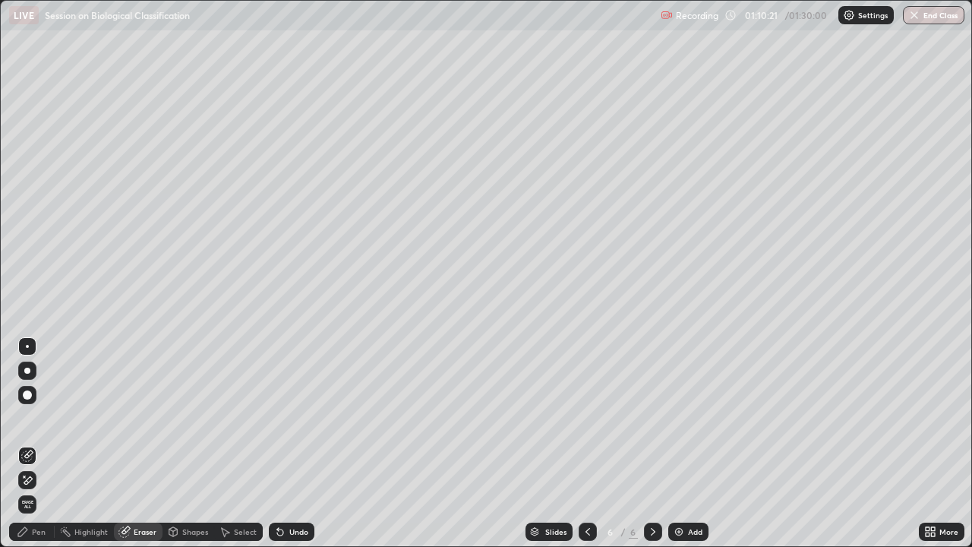
click at [240, 418] on div "Select" at bounding box center [245, 532] width 23 height 8
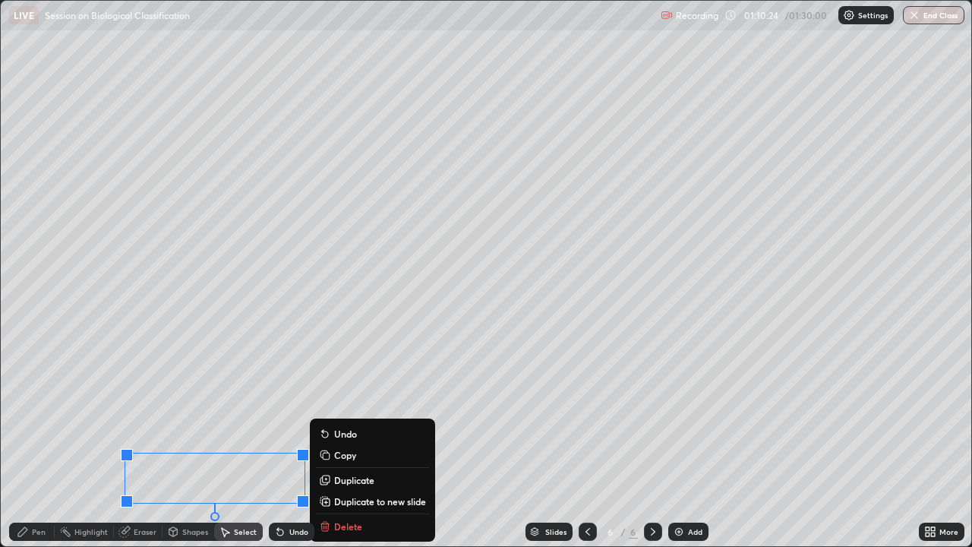
click at [91, 418] on div "0 ° Undo Copy Duplicate Duplicate to new slide Delete" at bounding box center [486, 273] width 971 height 545
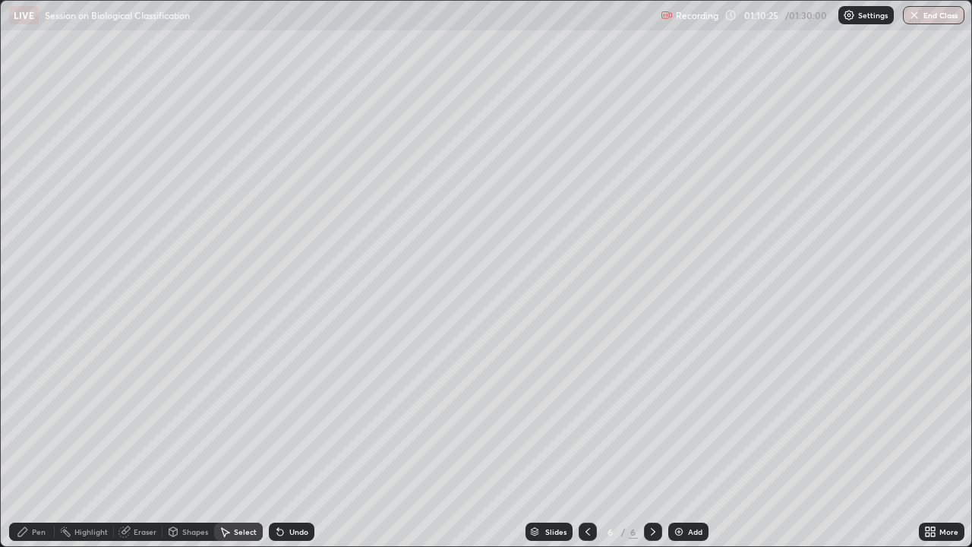
click at [39, 418] on div "Pen" at bounding box center [39, 532] width 14 height 8
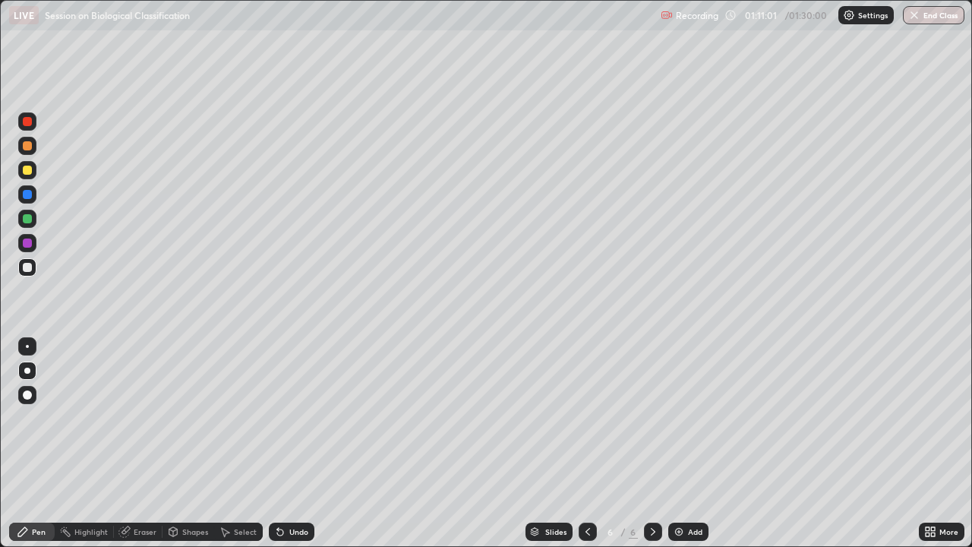
click at [12, 418] on div "Pen" at bounding box center [32, 532] width 46 height 18
click at [143, 418] on div "Eraser" at bounding box center [145, 532] width 23 height 8
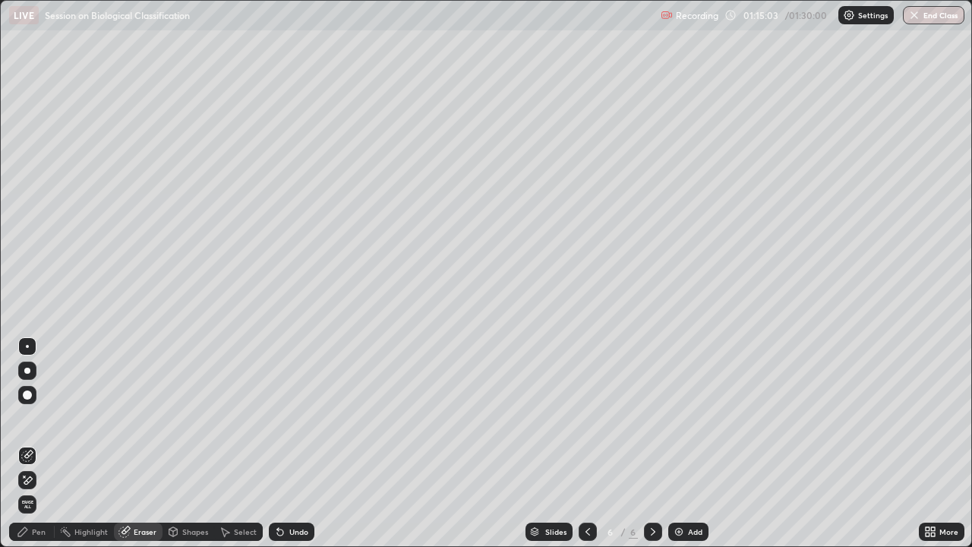
click at [34, 418] on div "Pen" at bounding box center [39, 532] width 14 height 8
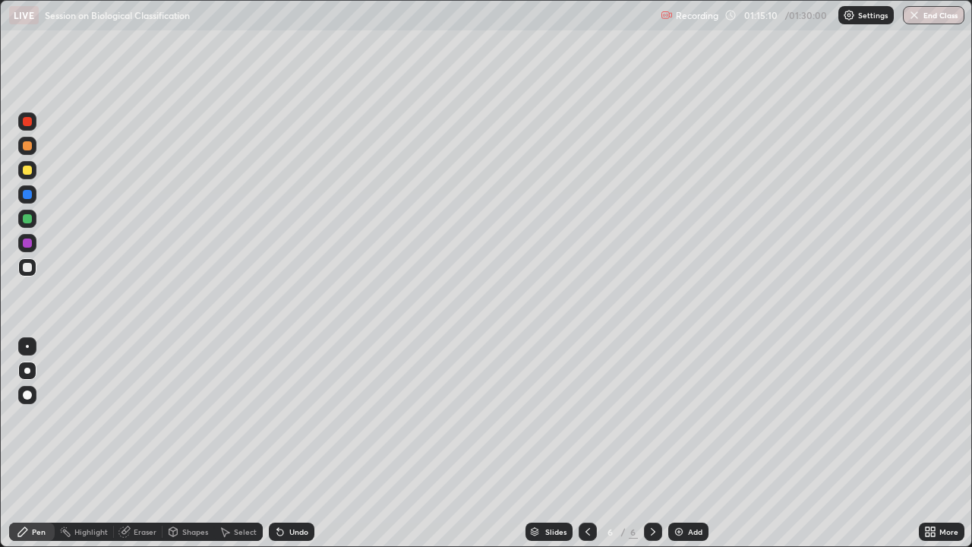
click at [134, 418] on div "Eraser" at bounding box center [145, 532] width 23 height 8
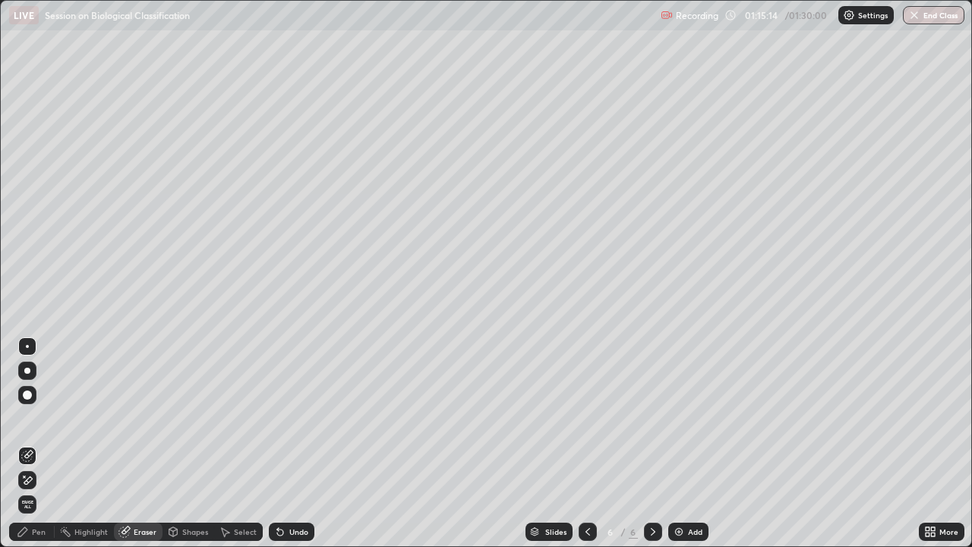
click at [27, 418] on icon at bounding box center [22, 531] width 9 height 9
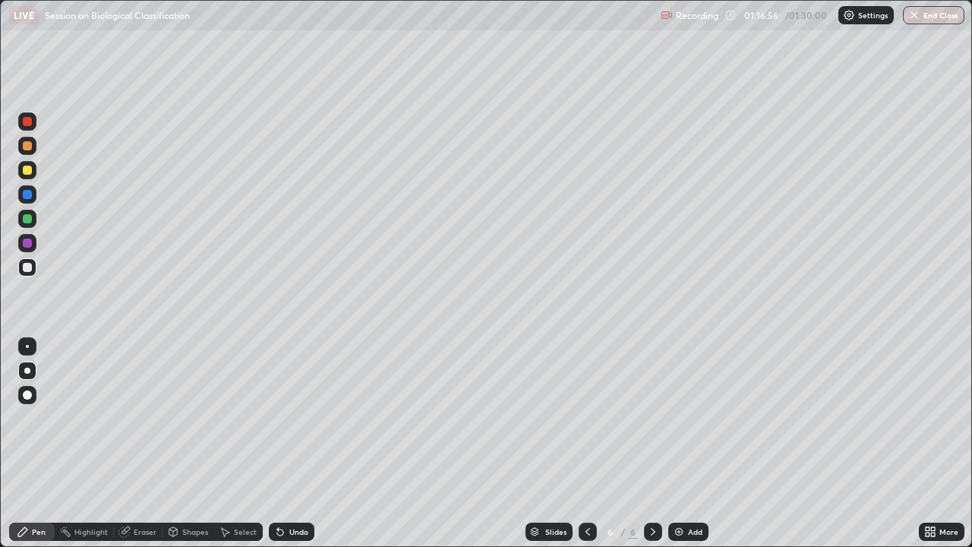
click at [33, 171] on div at bounding box center [27, 170] width 18 height 18
click at [23, 270] on div at bounding box center [27, 267] width 18 height 18
click at [36, 148] on div at bounding box center [27, 146] width 18 height 18
click at [28, 214] on div at bounding box center [27, 218] width 9 height 9
click at [286, 418] on div "Undo" at bounding box center [292, 532] width 46 height 18
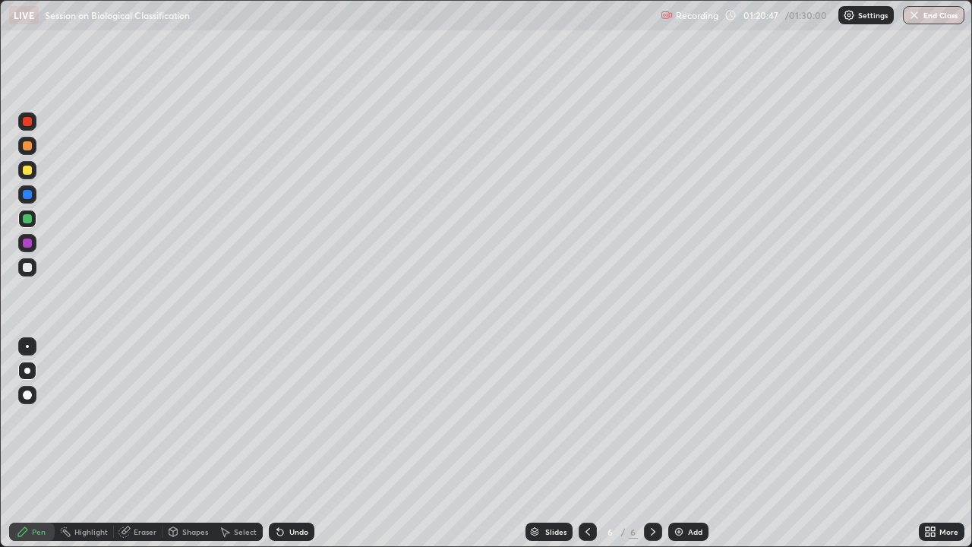
click at [27, 264] on div at bounding box center [27, 267] width 9 height 9
click at [27, 346] on div at bounding box center [27, 346] width 3 height 3
click at [293, 418] on div "Undo" at bounding box center [298, 532] width 19 height 8
click at [288, 418] on div "Undo" at bounding box center [292, 532] width 46 height 18
click at [509, 24] on div "LIVE Session on Biological Classification" at bounding box center [332, 15] width 646 height 30
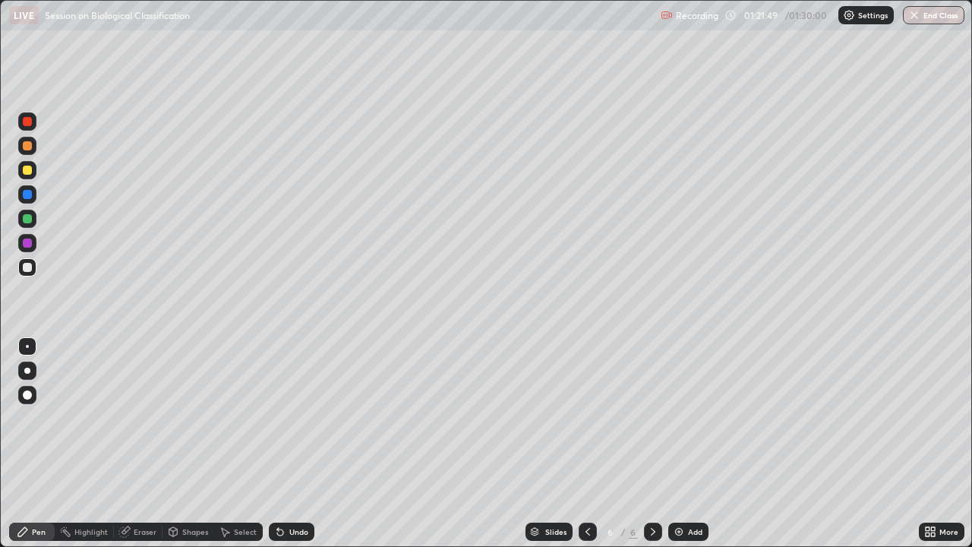
click at [511, 30] on div "LIVE Session on Biological Classification" at bounding box center [332, 15] width 646 height 30
click at [27, 147] on div at bounding box center [27, 145] width 9 height 9
click at [93, 418] on div "Highlight" at bounding box center [90, 532] width 33 height 8
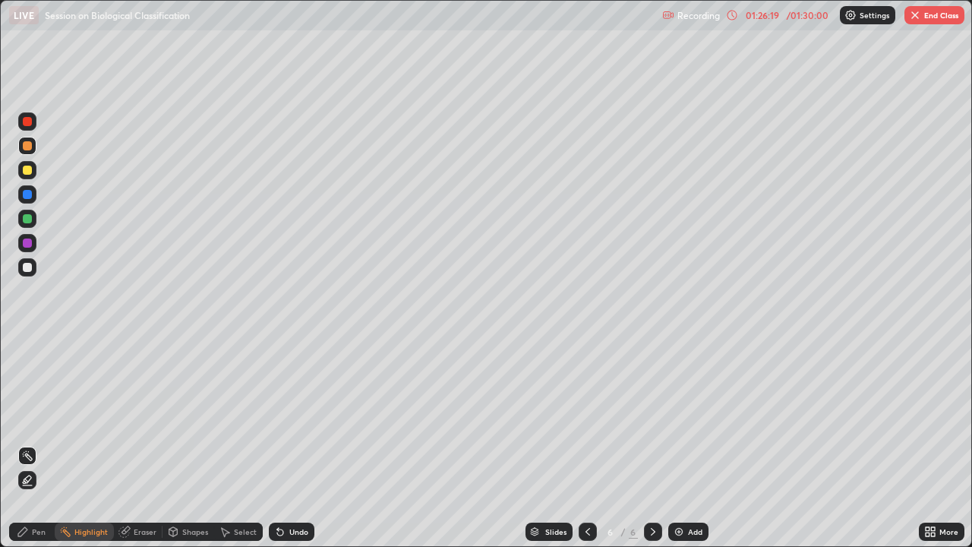
click at [579, 418] on div at bounding box center [588, 532] width 18 height 18
click at [649, 418] on icon at bounding box center [653, 532] width 12 height 12
click at [676, 418] on img at bounding box center [679, 532] width 12 height 12
click at [34, 418] on div "Pen" at bounding box center [39, 532] width 14 height 8
click at [27, 270] on div at bounding box center [27, 267] width 9 height 9
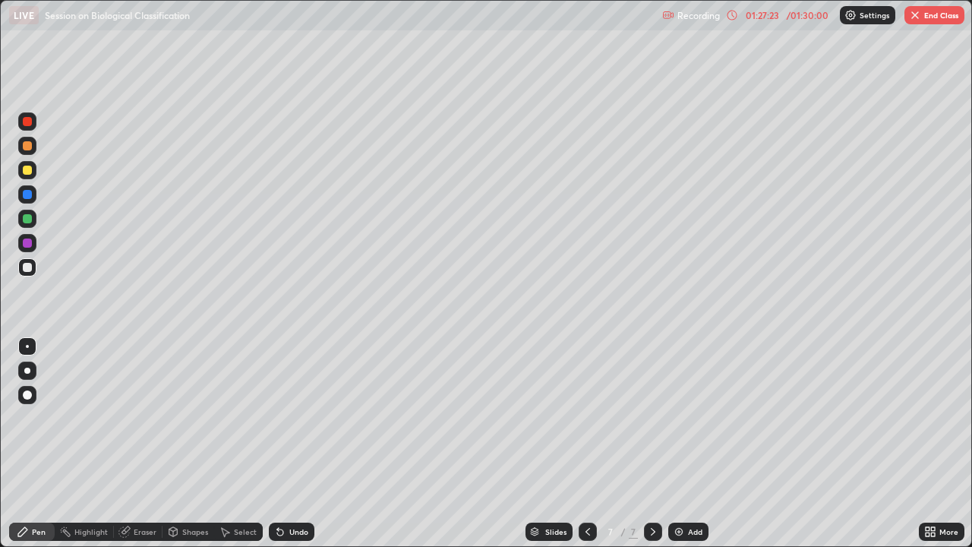
click at [289, 418] on div "Undo" at bounding box center [298, 532] width 19 height 8
click at [289, 418] on div "Undo" at bounding box center [292, 532] width 46 height 18
click at [27, 371] on div at bounding box center [27, 371] width 6 height 6
click at [286, 418] on div "Undo" at bounding box center [292, 532] width 46 height 18
click at [283, 418] on icon at bounding box center [280, 532] width 12 height 12
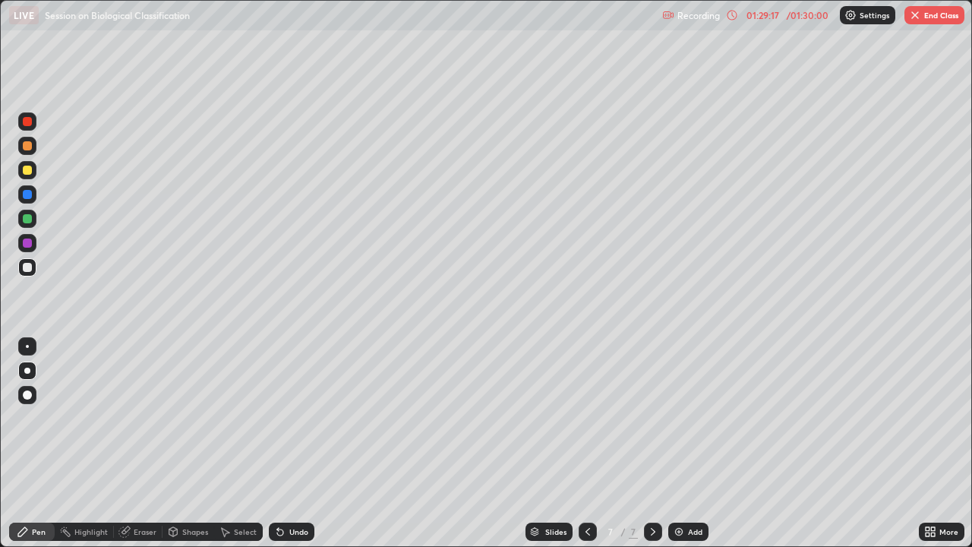
click at [289, 418] on div "Undo" at bounding box center [298, 532] width 19 height 8
click at [283, 418] on icon at bounding box center [280, 532] width 12 height 12
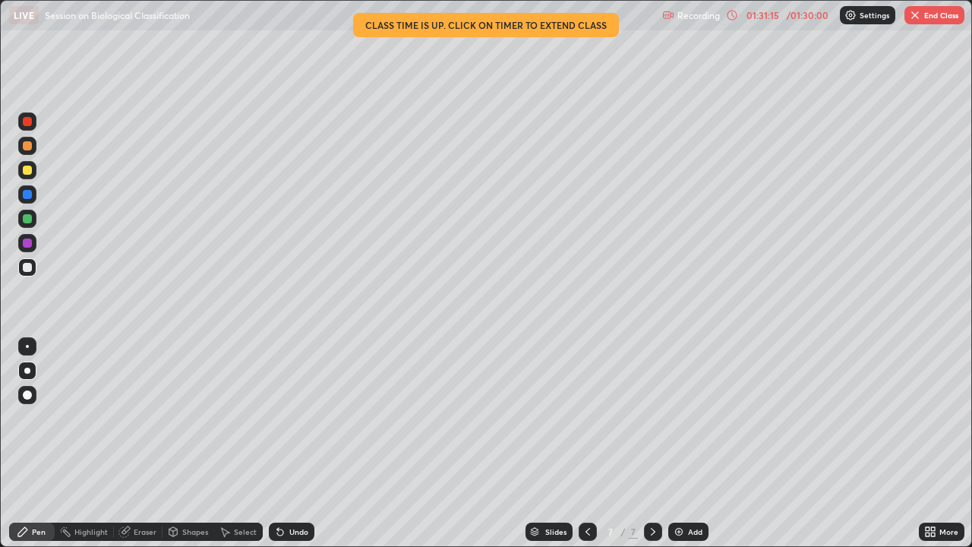
click at [586, 418] on icon at bounding box center [588, 532] width 12 height 12
click at [591, 418] on div at bounding box center [588, 532] width 18 height 18
click at [652, 418] on icon at bounding box center [653, 532] width 5 height 8
click at [652, 418] on icon at bounding box center [653, 532] width 12 height 12
click at [930, 16] on button "End Class" at bounding box center [935, 15] width 60 height 18
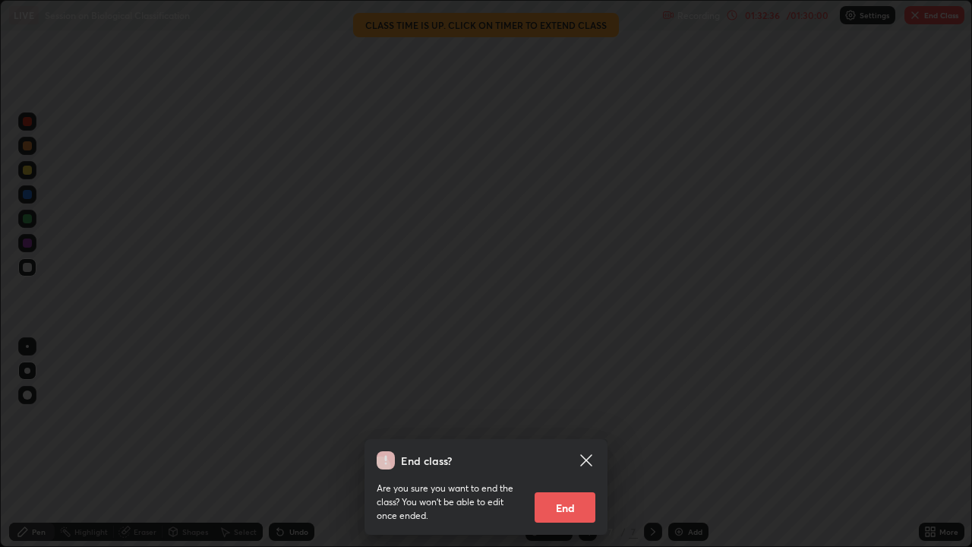
click at [561, 418] on button "End" at bounding box center [565, 507] width 61 height 30
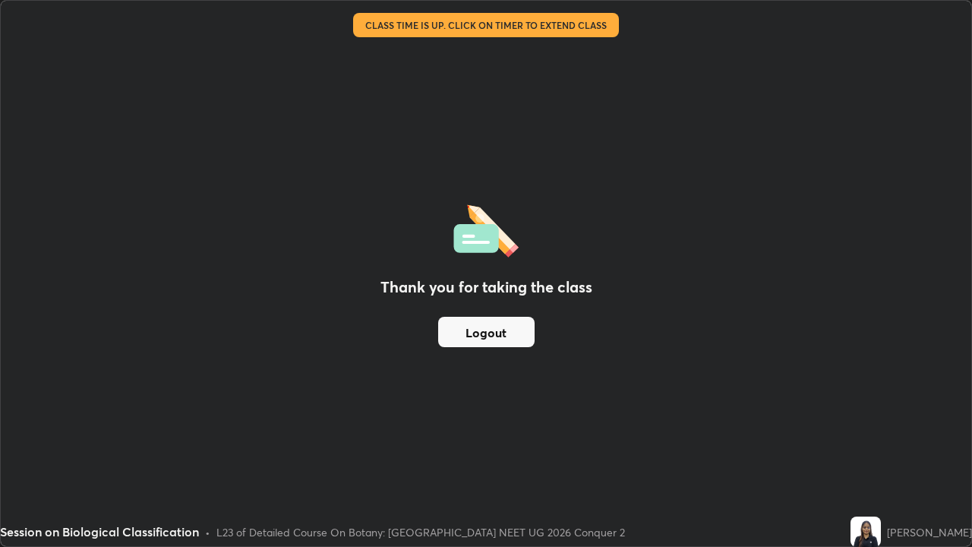
click at [492, 332] on button "Logout" at bounding box center [486, 332] width 96 height 30
click at [489, 330] on button "Logout" at bounding box center [486, 332] width 96 height 30
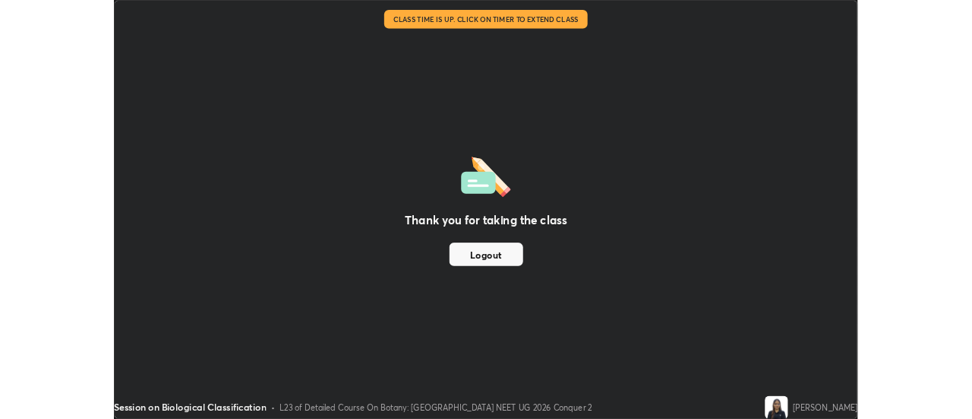
scroll to position [75539, 74985]
